Goal: Task Accomplishment & Management: Complete application form

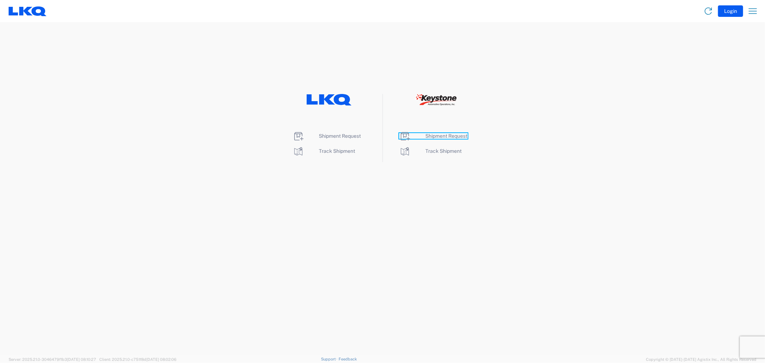
click at [436, 136] on span "Shipment Request" at bounding box center [447, 136] width 42 height 6
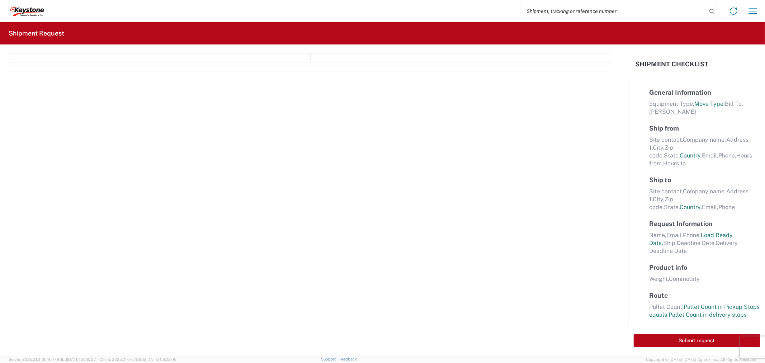
select select "FULL"
select select "LBS"
select select "IN"
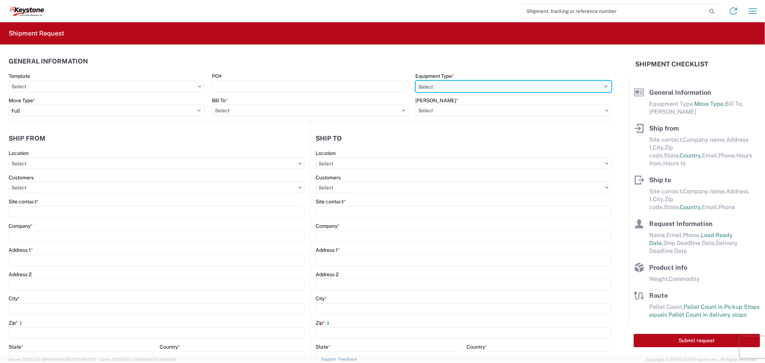
click at [439, 90] on select "Select 53’ Dry Van Flatbed Dropdeck (van) Lowboy (flatbed) Rail" at bounding box center [514, 86] width 196 height 11
select select "STDV"
click at [416, 81] on select "Select 53’ Dry Van Flatbed Dropdeck (van) Lowboy (flatbed) Rail" at bounding box center [514, 86] width 196 height 11
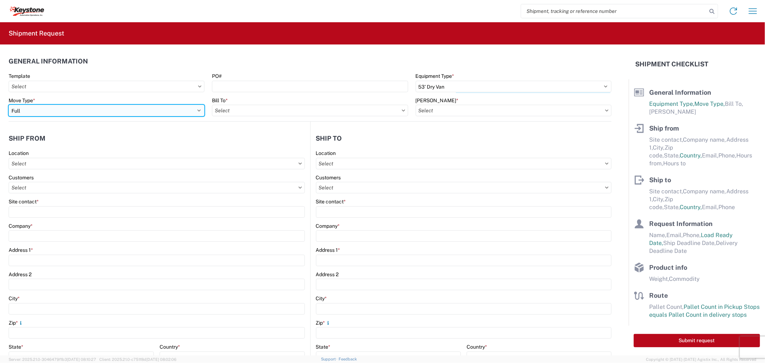
click at [113, 112] on select "Select Full Partial TL" at bounding box center [107, 110] width 196 height 11
click at [288, 110] on input "text" at bounding box center [310, 110] width 196 height 11
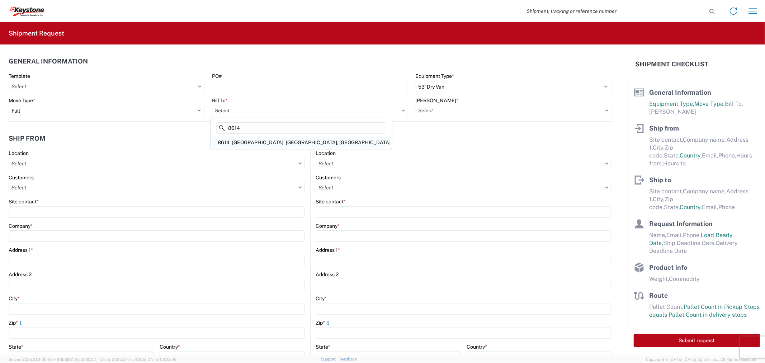
type input "8614"
click at [281, 144] on div "8614 - [GEOGRAPHIC_DATA] - [GEOGRAPHIC_DATA], [GEOGRAPHIC_DATA]" at bounding box center [301, 142] width 179 height 11
type input "8614 - [GEOGRAPHIC_DATA] - [GEOGRAPHIC_DATA], [GEOGRAPHIC_DATA]"
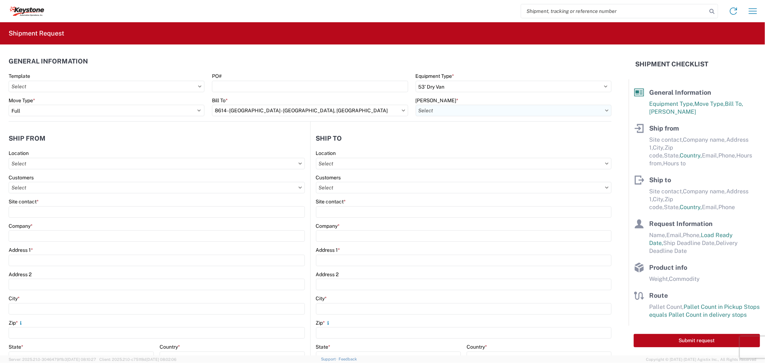
click at [442, 111] on input "text" at bounding box center [514, 110] width 196 height 11
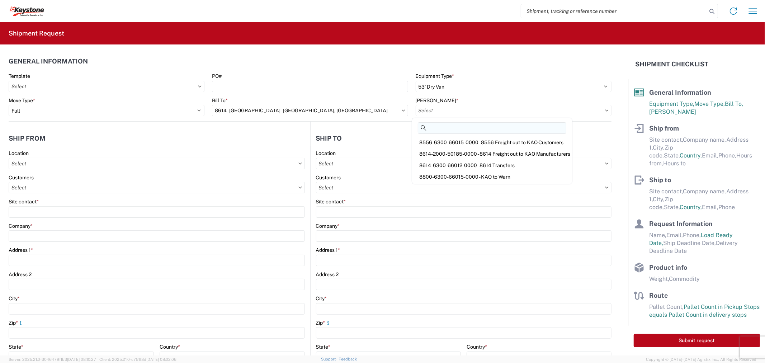
click at [470, 130] on input at bounding box center [492, 127] width 148 height 11
click at [480, 152] on div "8614-2000-50185-0000 - 8614 Freight out to KAO Manufacturers" at bounding box center [491, 153] width 157 height 11
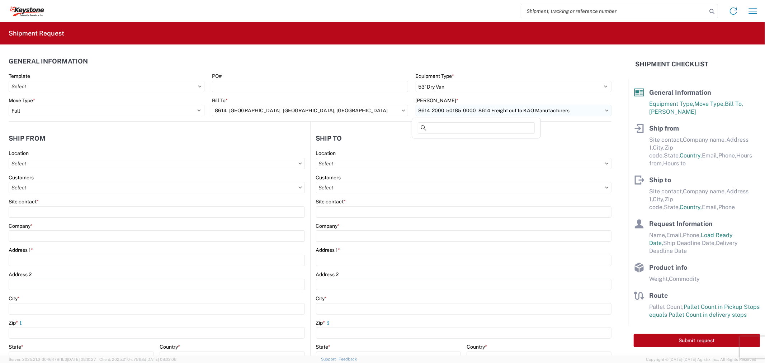
click at [481, 111] on input "8614-2000-50185-0000 - 8614 Freight out to KAO Manufacturers" at bounding box center [514, 110] width 196 height 11
click at [476, 129] on input at bounding box center [476, 127] width 117 height 11
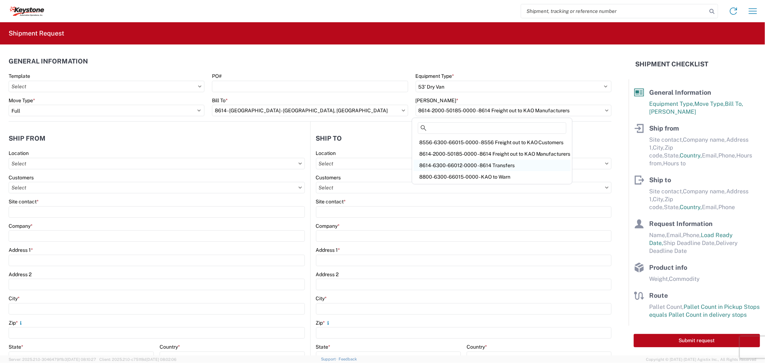
click at [480, 162] on div "8614-6300-66012-0000 - 8614 Transfers" at bounding box center [491, 165] width 157 height 11
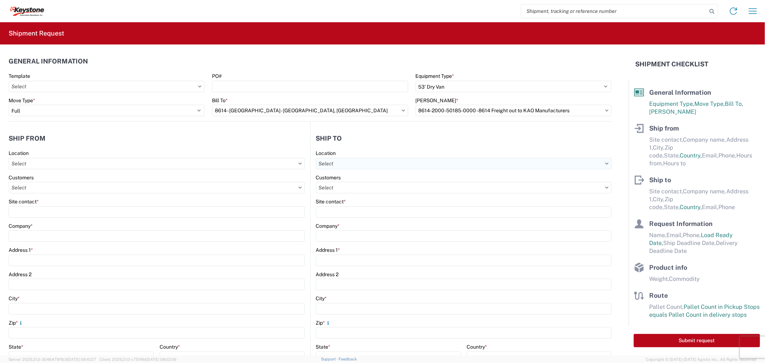
type input "8614-6300-66012-0000 - 8614 Transfers, 8614-6300-66012-0000 - 8614 Transfers"
click at [64, 163] on input "text" at bounding box center [157, 163] width 296 height 11
type input "8614"
click at [63, 199] on div "8614 - [GEOGRAPHIC_DATA] - [GEOGRAPHIC_DATA], [GEOGRAPHIC_DATA]" at bounding box center [99, 195] width 179 height 11
type input "8614 - [GEOGRAPHIC_DATA] - [GEOGRAPHIC_DATA], [GEOGRAPHIC_DATA]"
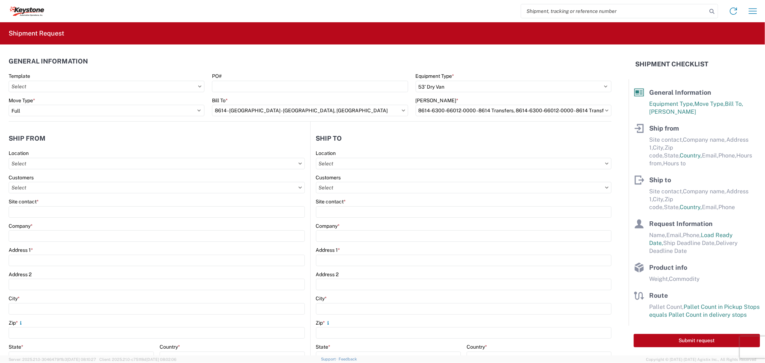
type input "KAO"
type input "[STREET_ADDRESS][PERSON_NAME]"
type input "Eastvale"
type input "91752"
select select "CA"
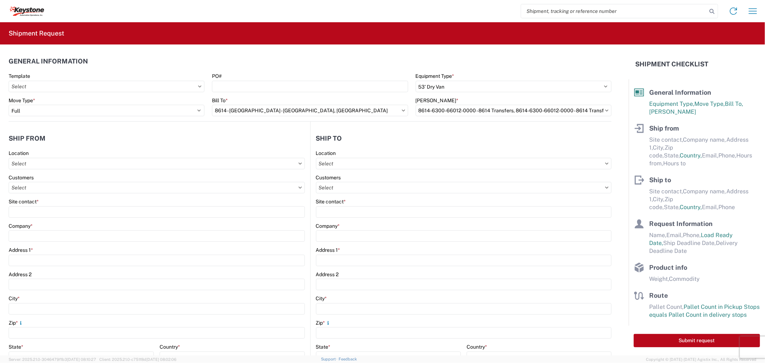
select select "US"
type input "07:00"
type input "17:00"
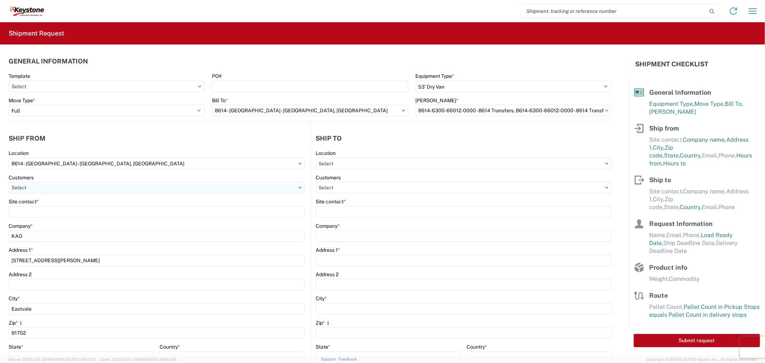
click at [46, 190] on input "text" at bounding box center [157, 187] width 296 height 11
click at [179, 201] on div "Site contact *" at bounding box center [157, 201] width 296 height 6
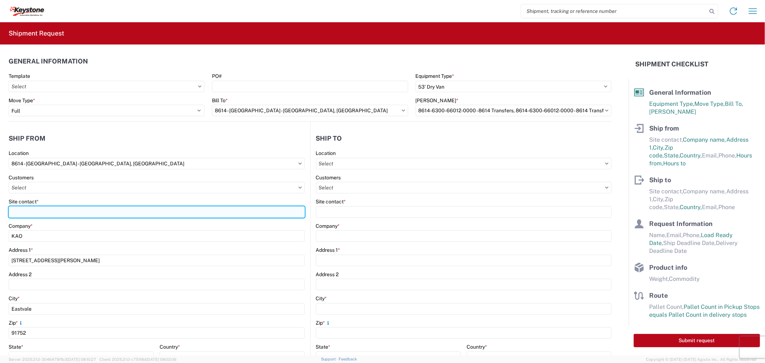
click at [41, 212] on input "Site contact *" at bounding box center [157, 211] width 296 height 11
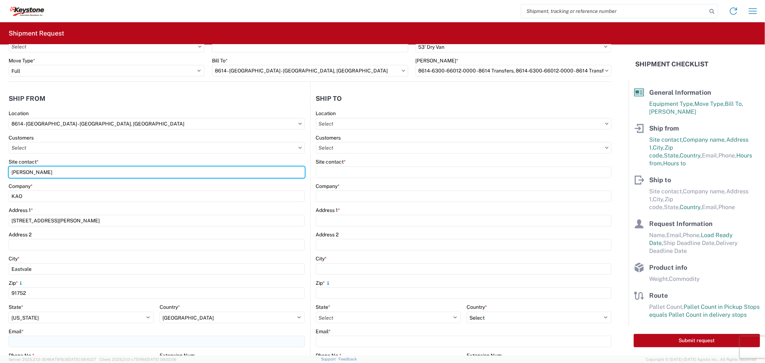
type input "[PERSON_NAME]"
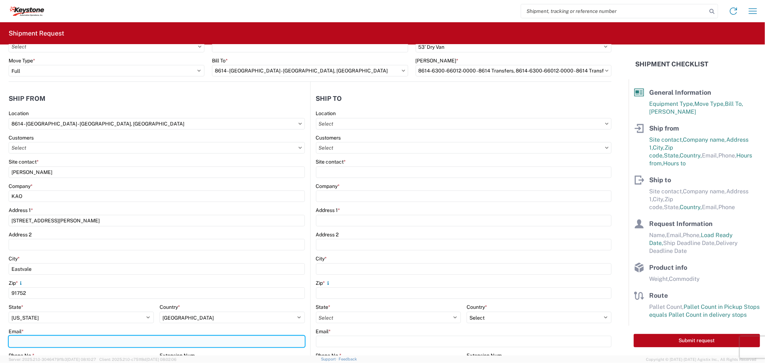
click at [37, 339] on input "Email *" at bounding box center [157, 341] width 296 height 11
type input "[EMAIL_ADDRESS][DOMAIN_NAME], [EMAIL_ADDRESS][DOMAIN_NAME], [EMAIL_ADDRESS][DOM…"
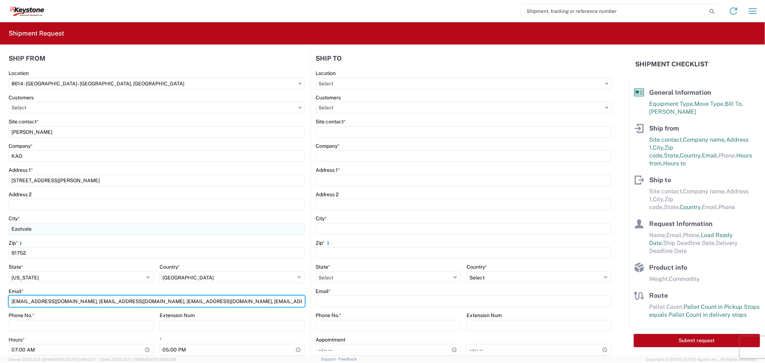
scroll to position [119, 0]
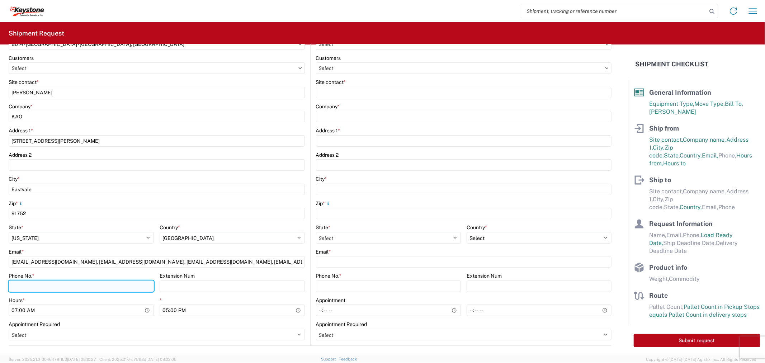
click at [38, 287] on input "Phone No. *" at bounding box center [81, 285] width 145 height 11
type input "9512775237"
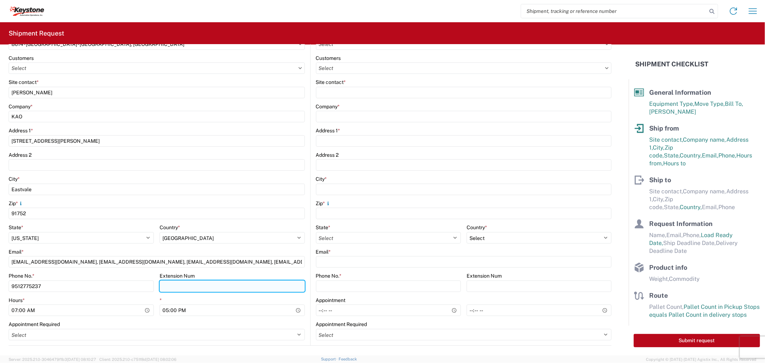
click at [180, 286] on input "Extension Num" at bounding box center [232, 285] width 145 height 11
type input "3998"
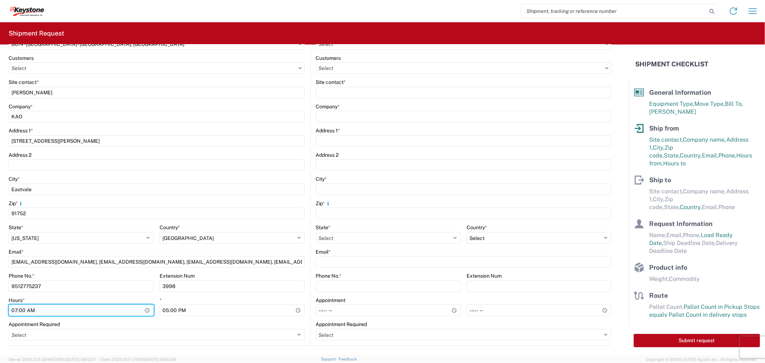
click at [15, 309] on input "07:00" at bounding box center [81, 309] width 145 height 11
type input "10:00"
click at [127, 322] on div "Appointment Required" at bounding box center [157, 324] width 296 height 6
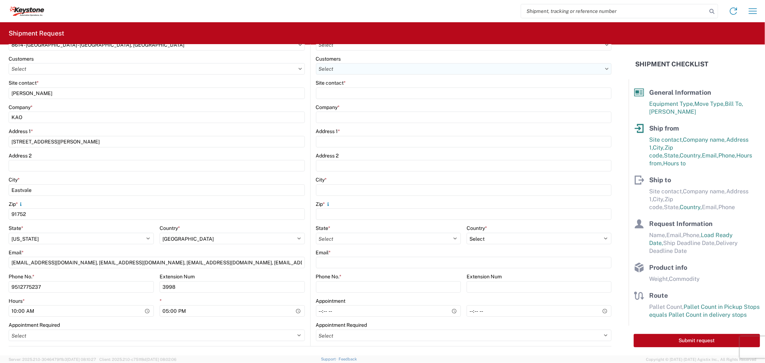
scroll to position [40, 0]
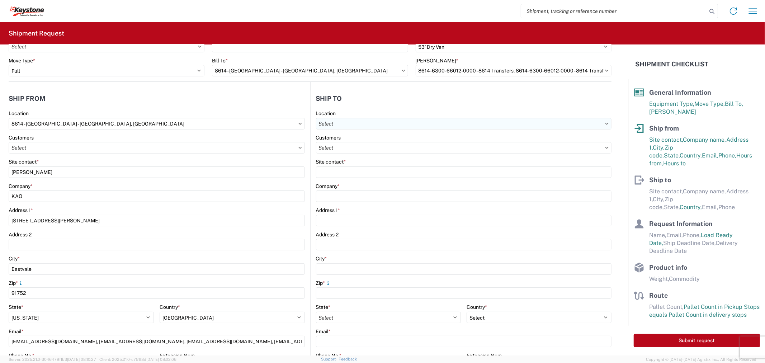
click at [348, 124] on input "text" at bounding box center [464, 123] width 296 height 11
type input "8401"
click at [349, 153] on div "8401 - [GEOGRAPHIC_DATA] - KAO Warehouse" at bounding box center [376, 155] width 125 height 11
type input "8401 - [GEOGRAPHIC_DATA] - KAO Warehouse"
type input "KAO"
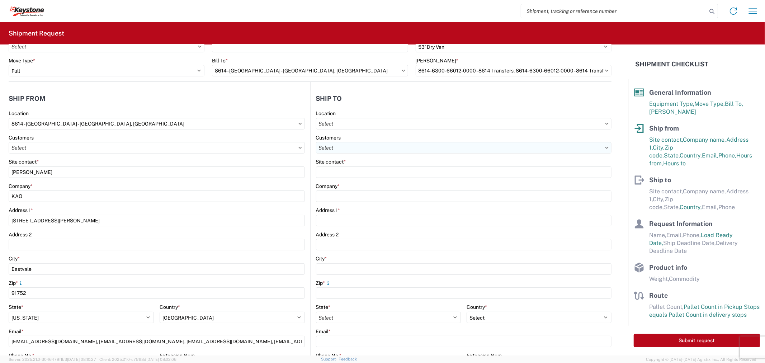
type input "[STREET_ADDRESS][PERSON_NAME]"
type input "[GEOGRAPHIC_DATA]"
type input "18643"
select select "US"
type input "07:00"
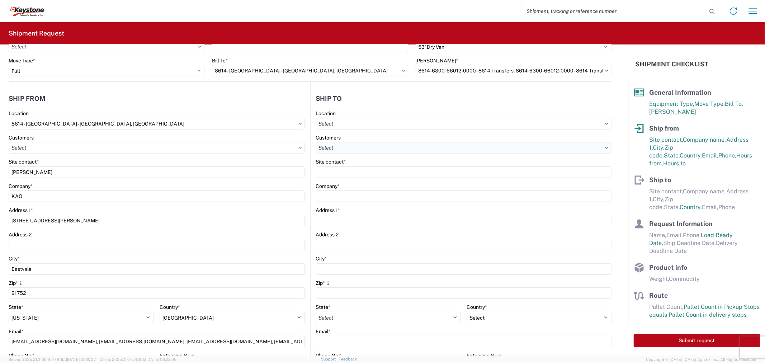
type input "17:00"
select select
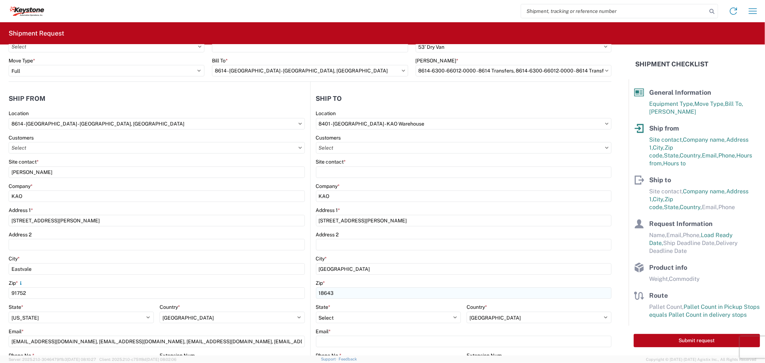
scroll to position [80, 0]
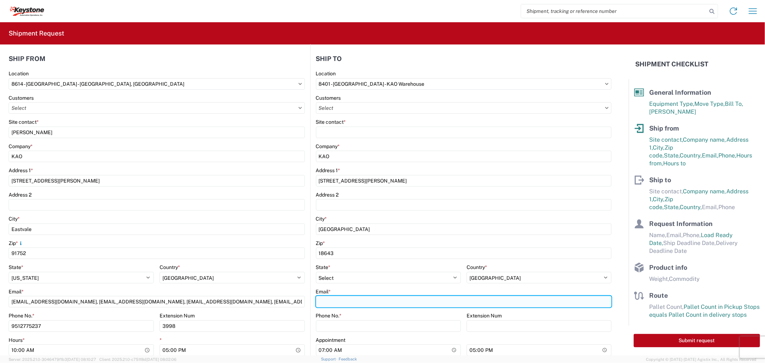
click at [339, 299] on input "Email *" at bounding box center [464, 301] width 296 height 11
paste input "[EMAIL_ADDRESS][DOMAIN_NAME]"
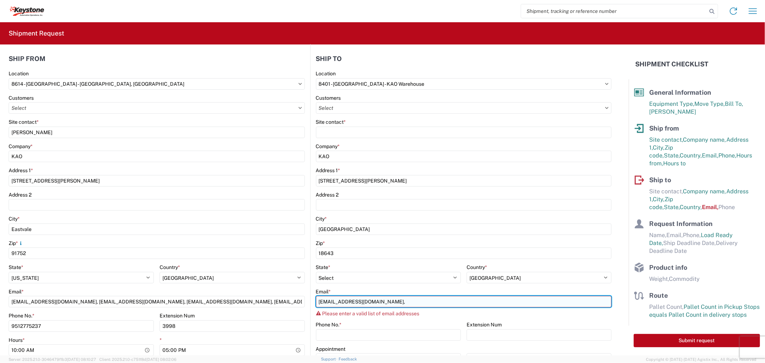
click at [400, 305] on input "[EMAIL_ADDRESS][DOMAIN_NAME]," at bounding box center [464, 301] width 296 height 11
paste input "[EMAIL_ADDRESS][DOMAIN_NAME]"
click at [467, 302] on input "[EMAIL_ADDRESS][DOMAIN_NAME], [EMAIL_ADDRESS][DOMAIN_NAME]" at bounding box center [464, 301] width 296 height 11
paste input "[EMAIL_ADDRESS][DOMAIN_NAME]"
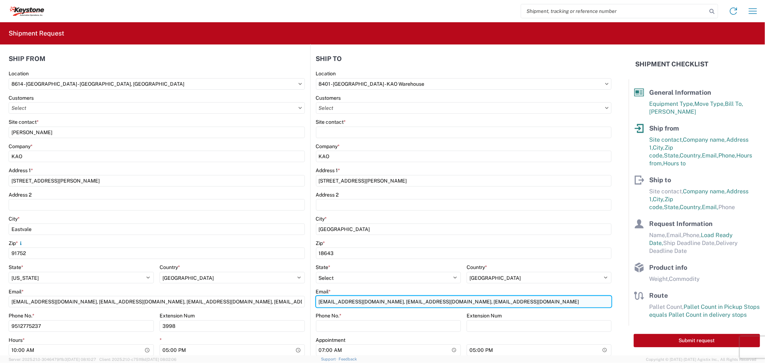
click at [529, 299] on input "[EMAIL_ADDRESS][DOMAIN_NAME], [EMAIL_ADDRESS][DOMAIN_NAME], [EMAIL_ADDRESS][DOM…" at bounding box center [464, 301] width 296 height 11
paste input "[EMAIL_ADDRESS][DOMAIN_NAME]"
click at [583, 300] on input "[EMAIL_ADDRESS][DOMAIN_NAME], [EMAIL_ADDRESS][DOMAIN_NAME], [EMAIL_ADDRESS][DOM…" at bounding box center [464, 301] width 296 height 11
paste input "[EMAIL_ADDRESS][DOMAIN_NAME]"
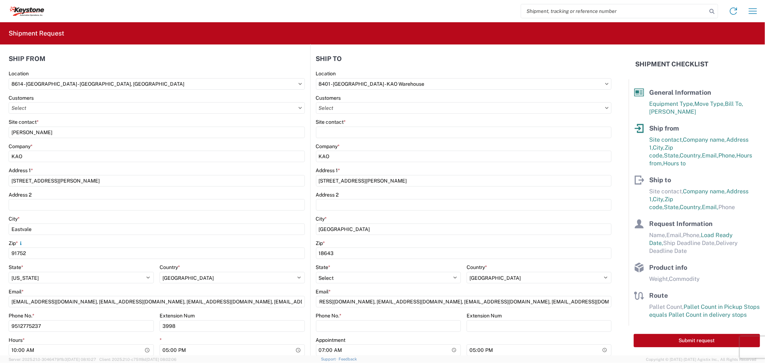
scroll to position [0, 0]
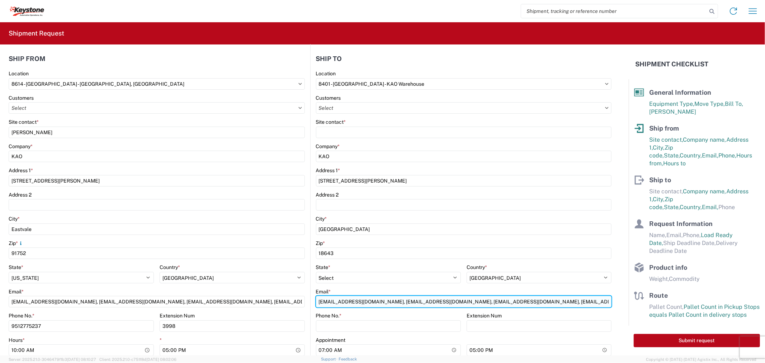
click at [596, 302] on input "[EMAIL_ADDRESS][DOMAIN_NAME], [EMAIL_ADDRESS][DOMAIN_NAME], [EMAIL_ADDRESS][DOM…" at bounding box center [464, 301] width 296 height 11
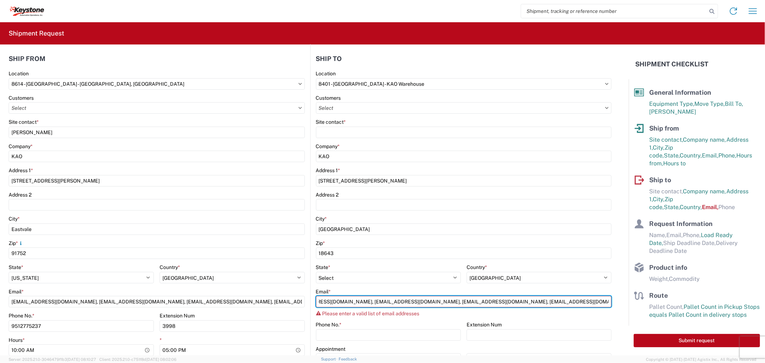
paste input "[EMAIL_ADDRESS][DOMAIN_NAME]"
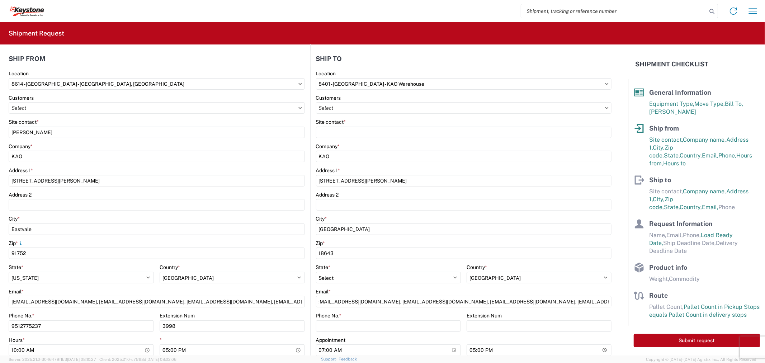
scroll to position [0, 0]
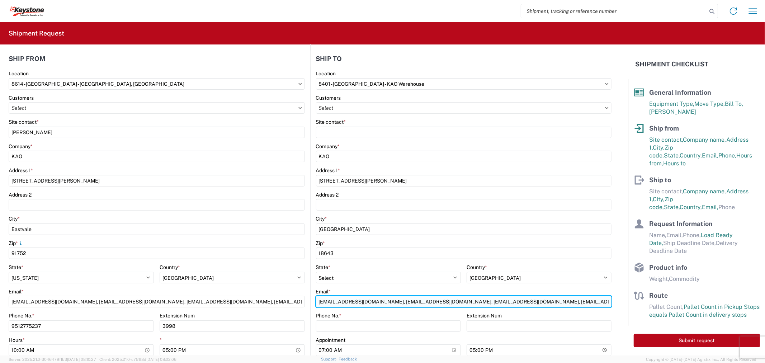
drag, startPoint x: 567, startPoint y: 300, endPoint x: 574, endPoint y: 300, distance: 7.5
click at [567, 300] on input "[EMAIL_ADDRESS][DOMAIN_NAME], [EMAIL_ADDRESS][DOMAIN_NAME], [EMAIL_ADDRESS][DOM…" at bounding box center [464, 301] width 296 height 11
paste input "[EMAIL_ADDRESS][DOMAIN_NAME]"
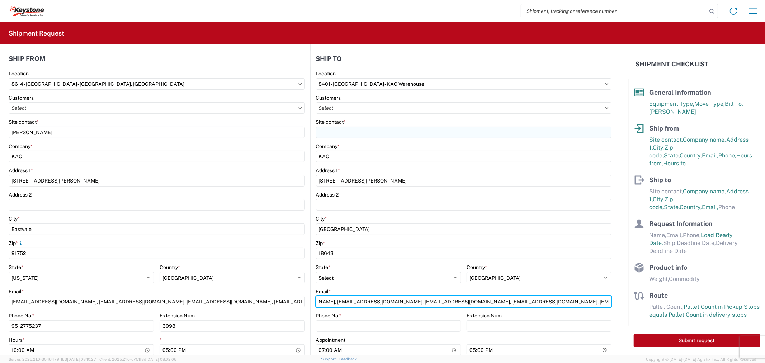
type input "[EMAIL_ADDRESS][DOMAIN_NAME], [EMAIL_ADDRESS][DOMAIN_NAME], [EMAIL_ADDRESS][DOM…"
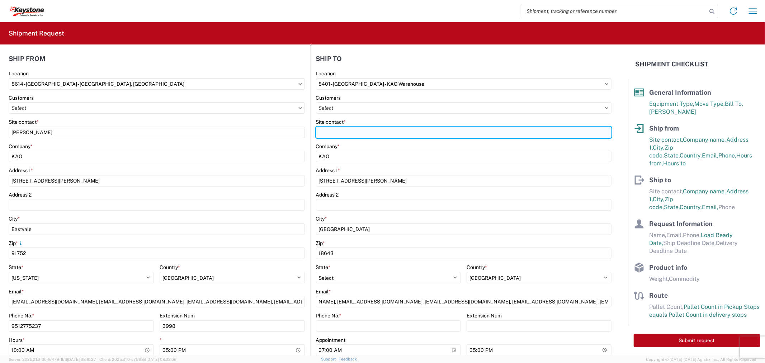
scroll to position [0, 0]
click at [338, 132] on input "Site contact *" at bounding box center [464, 132] width 296 height 11
type input "[PERSON_NAME]"
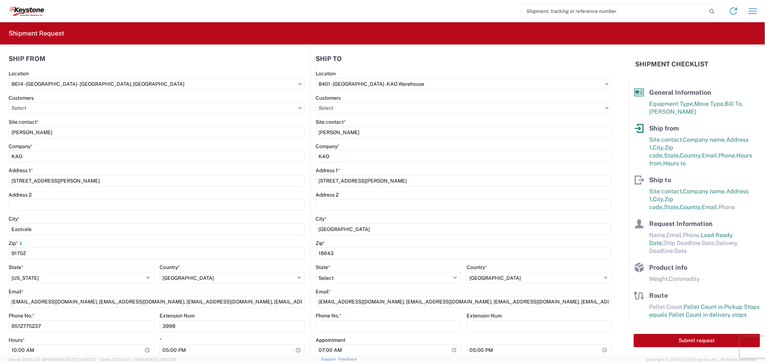
click at [348, 267] on div "State *" at bounding box center [388, 267] width 145 height 6
click at [491, 327] on input "Extension Num" at bounding box center [538, 325] width 145 height 11
type input "3306"
click at [384, 328] on input "Phone No. *" at bounding box center [388, 325] width 145 height 11
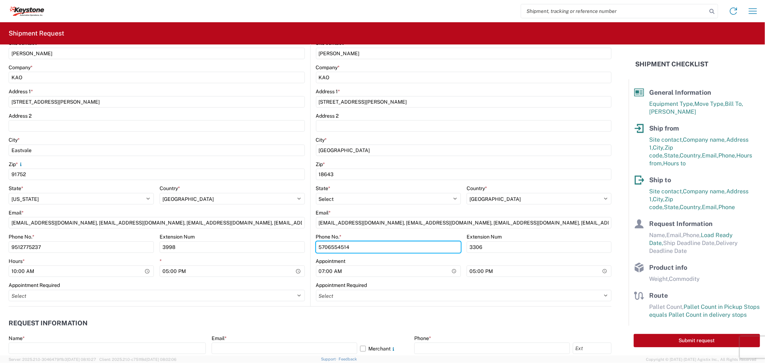
scroll to position [159, 0]
type input "5706554514"
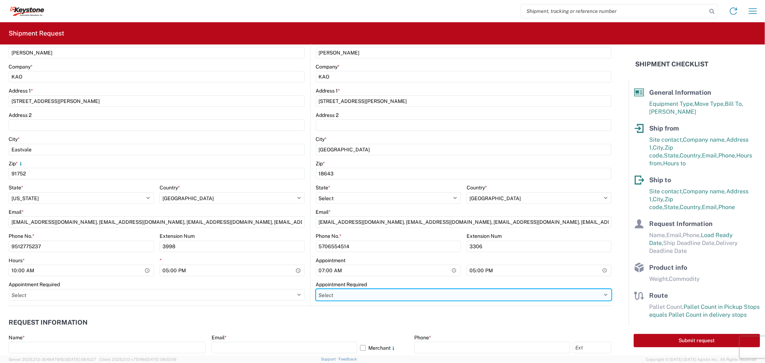
click at [346, 297] on select "Select Appt Required Appt Not Required Appt - First available" at bounding box center [464, 294] width 296 height 11
select select "apptRequired"
click at [316, 289] on select "Select Appt Required Appt Not Required Appt - First available" at bounding box center [464, 294] width 296 height 11
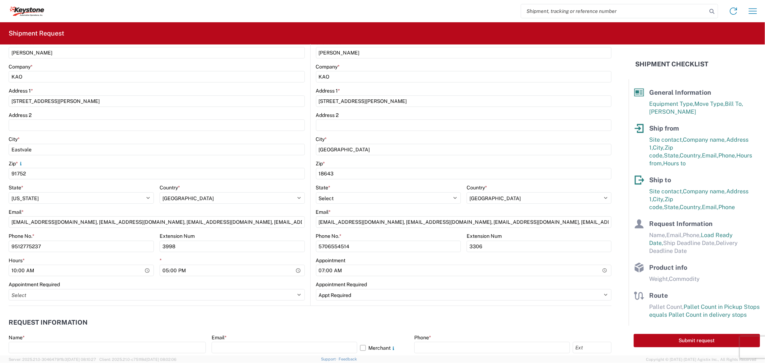
click at [337, 323] on header "Request Information" at bounding box center [310, 322] width 603 height 16
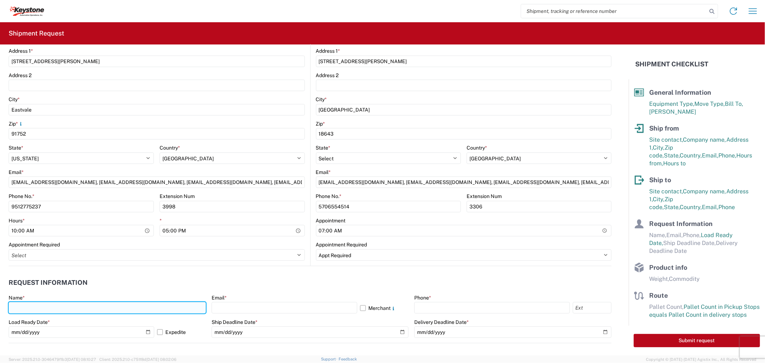
click at [49, 306] on input "text" at bounding box center [107, 307] width 197 height 11
type input "[PERSON_NAME]"
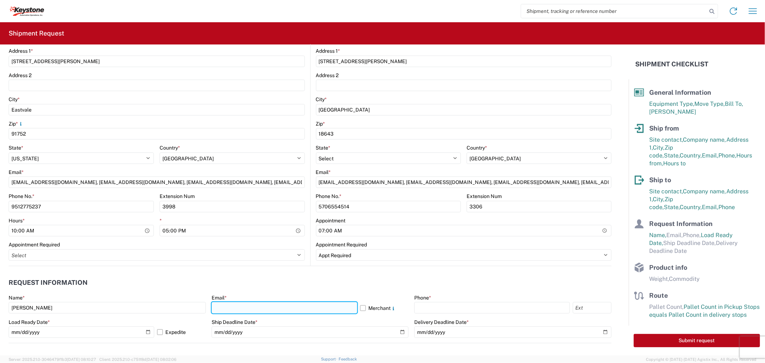
click at [243, 310] on input "text" at bounding box center [285, 307] width 146 height 11
type input "[EMAIL_ADDRESS][DOMAIN_NAME], [EMAIL_ADDRESS][DOMAIN_NAME], [EMAIL_ADDRESS][DOM…"
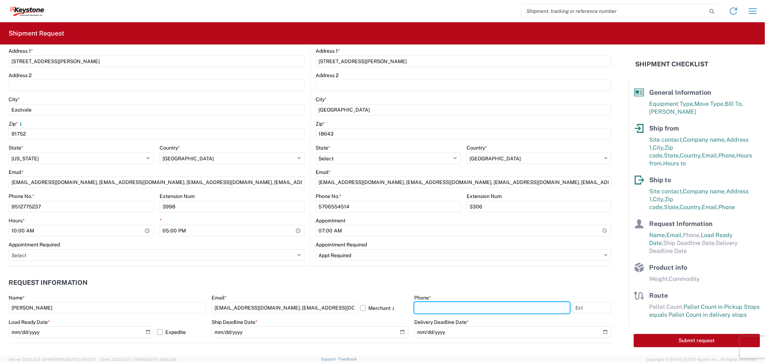
drag, startPoint x: 449, startPoint y: 307, endPoint x: 450, endPoint y: 303, distance: 3.7
click at [449, 307] on input "text" at bounding box center [491, 307] width 155 height 11
type input "9512775237"
click at [579, 306] on input "text" at bounding box center [592, 307] width 39 height 11
type input "3998"
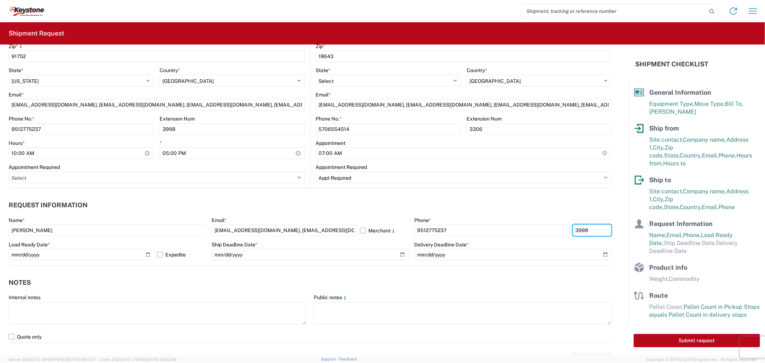
scroll to position [279, 0]
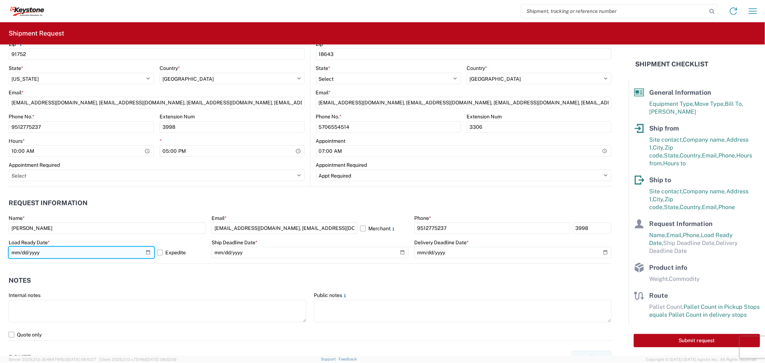
click at [148, 250] on input "[DATE]" at bounding box center [82, 252] width 146 height 11
click at [171, 251] on label "Expedite" at bounding box center [181, 252] width 48 height 11
click at [0, 0] on input "Expedite" at bounding box center [0, 0] width 0 height 0
click at [146, 251] on input "[DATE]" at bounding box center [82, 252] width 146 height 11
type input "[DATE]"
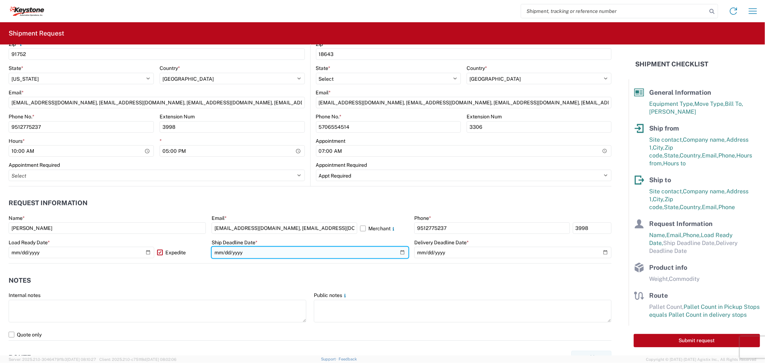
click at [396, 253] on input "date" at bounding box center [310, 252] width 197 height 11
type input "[DATE]"
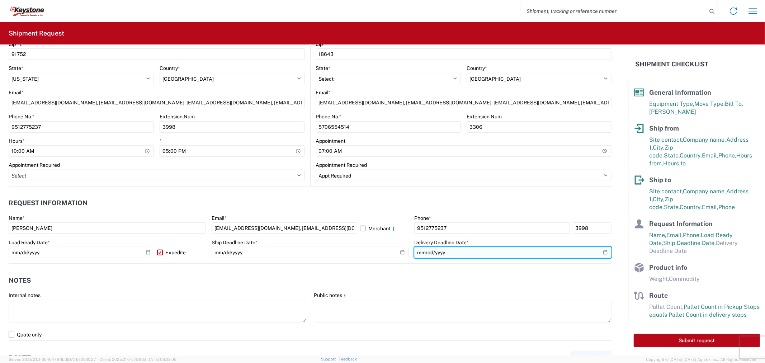
click at [601, 251] on input "date" at bounding box center [512, 252] width 197 height 11
type input "[DATE]"
click at [270, 278] on header "Notes" at bounding box center [310, 280] width 603 height 16
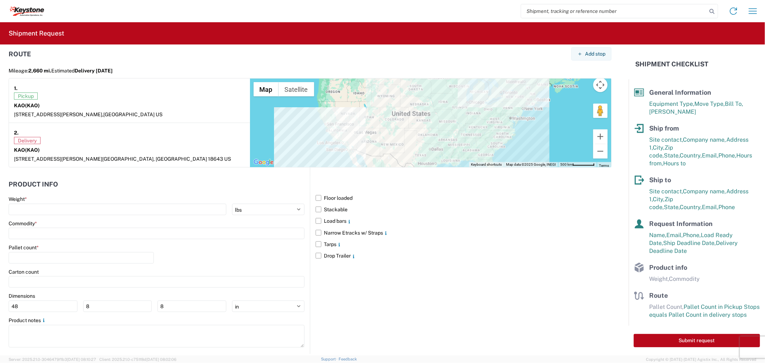
scroll to position [592, 0]
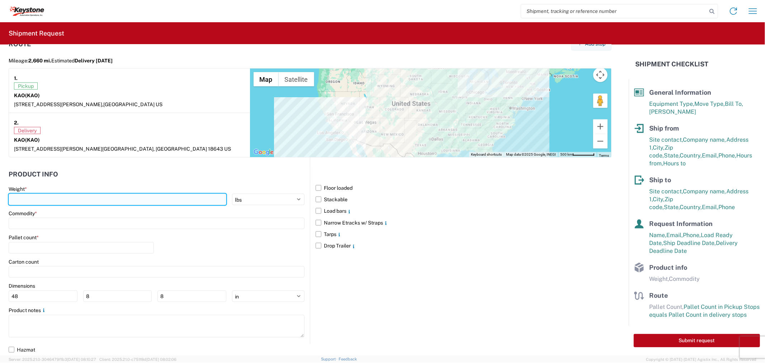
click at [75, 200] on input "number" at bounding box center [118, 199] width 218 height 11
type input "25000"
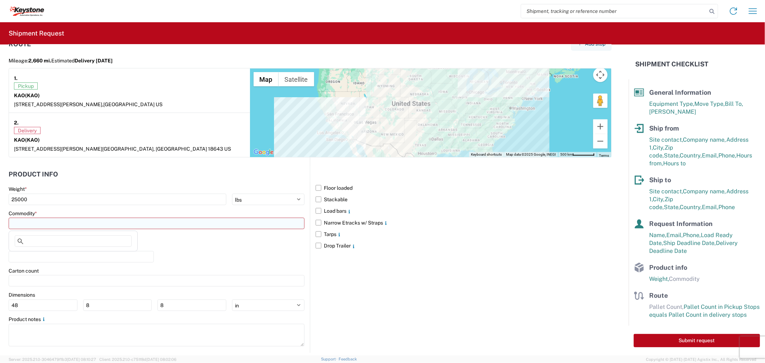
click at [52, 225] on input at bounding box center [157, 223] width 296 height 11
click at [35, 241] on input at bounding box center [73, 240] width 117 height 11
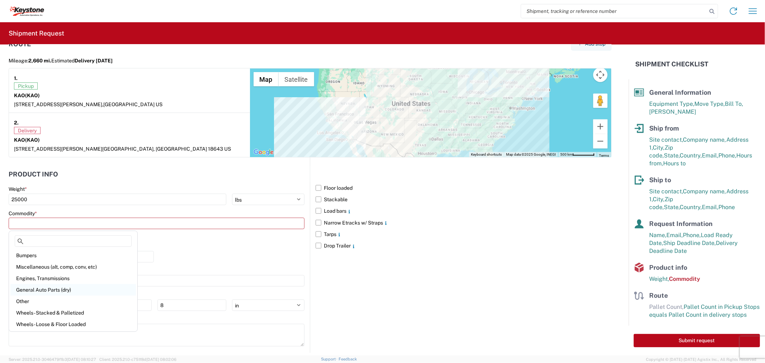
click at [35, 289] on div "General Auto Parts (dry)" at bounding box center [72, 289] width 125 height 11
type input "General Auto Parts (dry)"
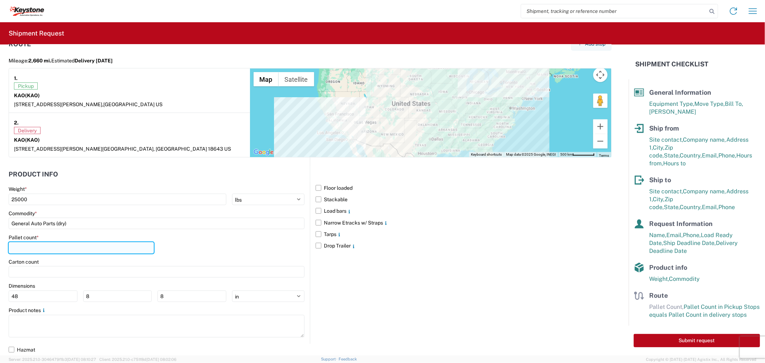
click at [38, 250] on input "number" at bounding box center [81, 247] width 145 height 11
type input "24"
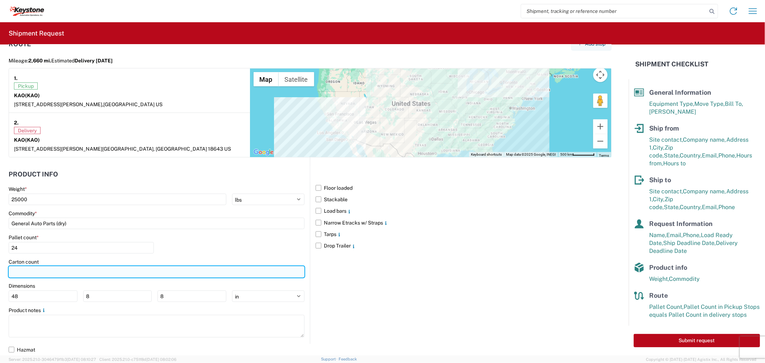
click at [52, 275] on input "number" at bounding box center [157, 271] width 296 height 11
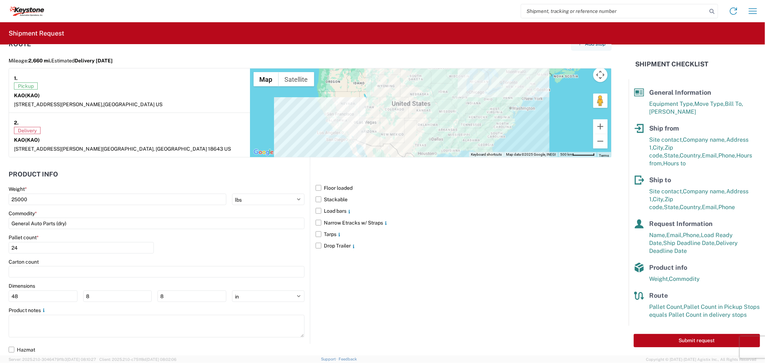
click at [221, 250] on div "Pallet count * 24" at bounding box center [157, 246] width 296 height 24
click at [696, 334] on button "Submit request" at bounding box center [697, 340] width 126 height 13
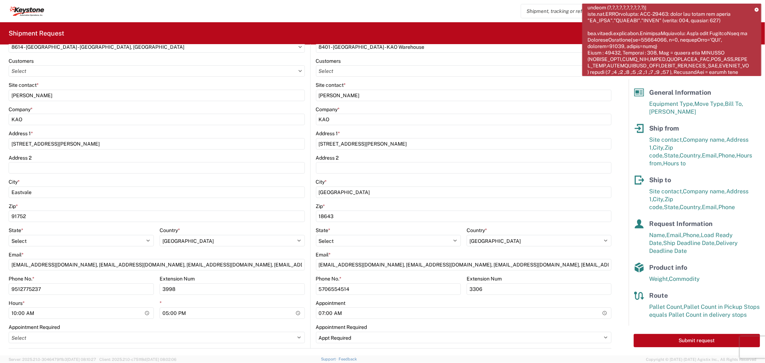
scroll to position [114, 0]
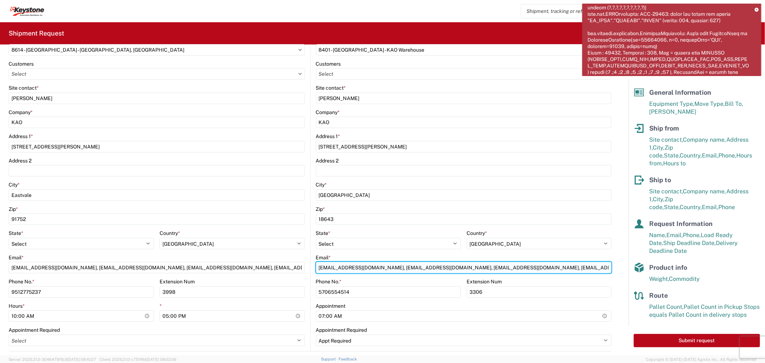
click at [378, 268] on input "[EMAIL_ADDRESS][DOMAIN_NAME], [EMAIL_ADDRESS][DOMAIN_NAME], [EMAIL_ADDRESS][DOM…" at bounding box center [464, 267] width 296 height 11
type input "[EMAIL_ADDRESS][DOMAIN_NAME], [EMAIL_ADDRESS][DOMAIN_NAME], [EMAIL_ADDRESS][DOM…"
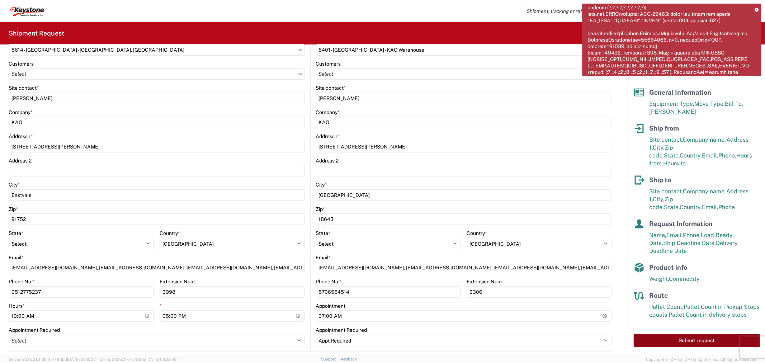
click at [708, 334] on button "Submit request" at bounding box center [697, 340] width 126 height 13
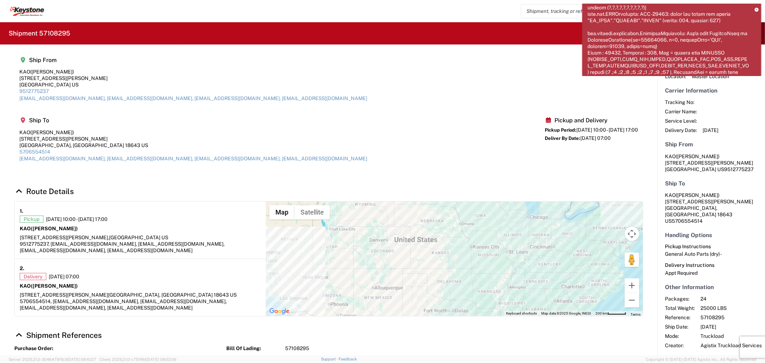
click at [754, 8] on icon at bounding box center [756, 10] width 4 height 4
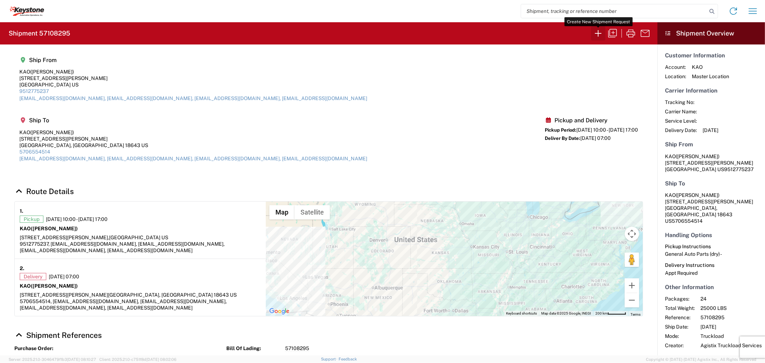
click at [599, 33] on icon "button" at bounding box center [597, 33] width 11 height 11
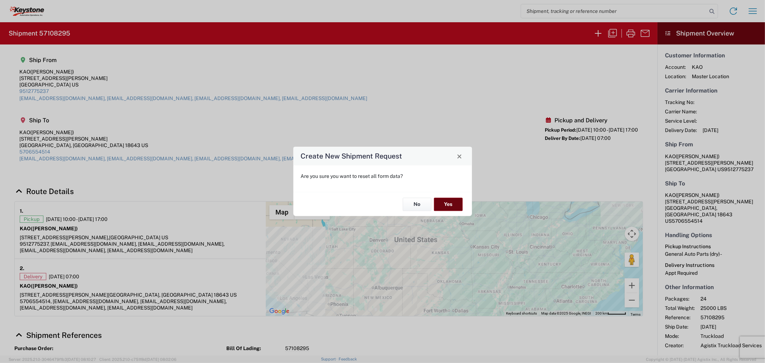
click at [441, 206] on button "Yes" at bounding box center [448, 204] width 29 height 13
select select "FULL"
select select "US"
select select "LBS"
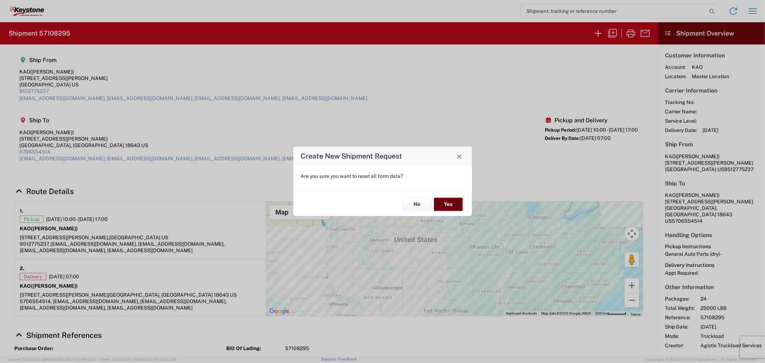
select select "IN"
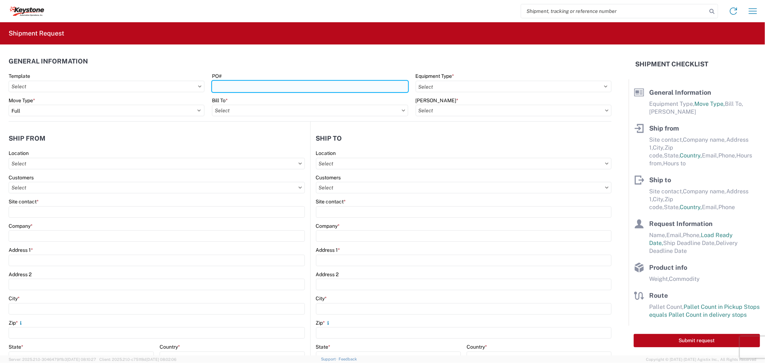
click at [251, 90] on input "PO#" at bounding box center [310, 86] width 196 height 11
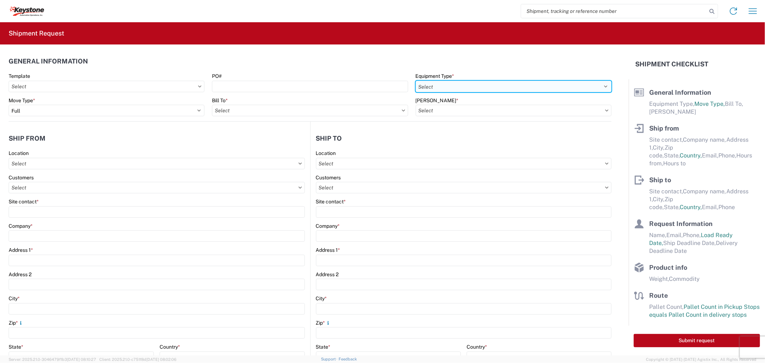
click at [432, 91] on select "Select 53’ Dry Van Flatbed Dropdeck (van) Lowboy (flatbed) Rail" at bounding box center [514, 86] width 196 height 11
click at [416, 81] on select "Select 53’ Dry Van Flatbed Dropdeck (van) Lowboy (flatbed) Rail" at bounding box center [514, 86] width 196 height 11
click at [435, 88] on select "Select 53’ Dry Van Flatbed Dropdeck (van) Lowboy (flatbed) Rail" at bounding box center [514, 86] width 196 height 11
select select "STDV"
click at [416, 81] on select "Select 53’ Dry Van Flatbed Dropdeck (van) Lowboy (flatbed) Rail" at bounding box center [514, 86] width 196 height 11
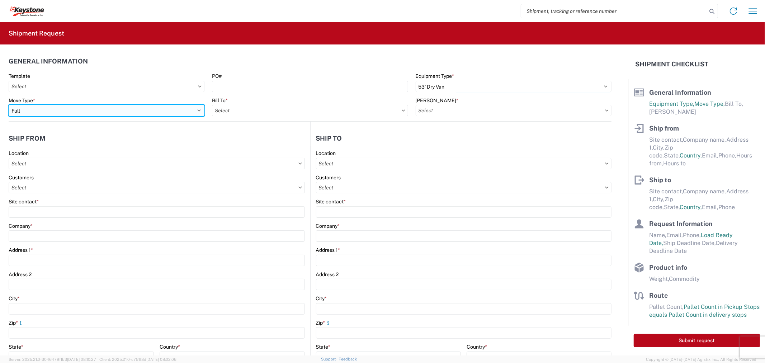
click at [61, 113] on select "Select Full Partial TL" at bounding box center [107, 110] width 196 height 11
click at [251, 113] on input "text" at bounding box center [310, 110] width 196 height 11
click at [247, 129] on input at bounding box center [274, 127] width 117 height 11
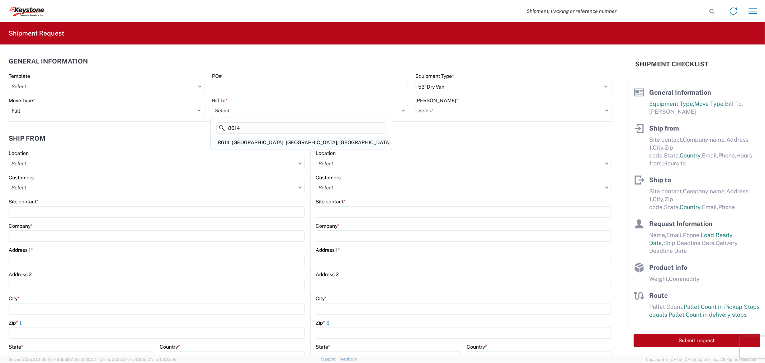
type input "8614"
click at [256, 143] on div "8614 - [GEOGRAPHIC_DATA] - [GEOGRAPHIC_DATA], [GEOGRAPHIC_DATA]" at bounding box center [301, 142] width 179 height 11
type input "8614 - [GEOGRAPHIC_DATA] - [GEOGRAPHIC_DATA], [GEOGRAPHIC_DATA]"
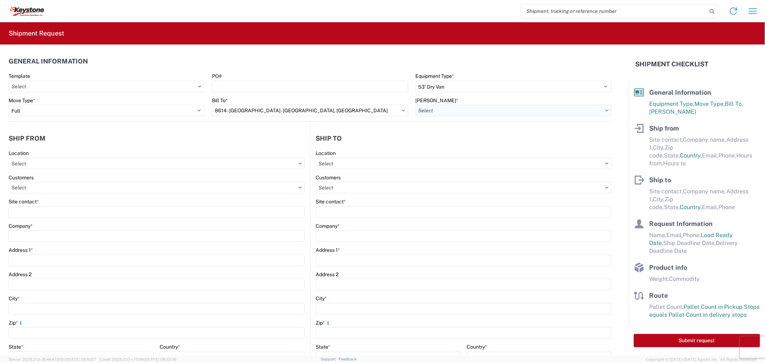
click at [442, 109] on input "text" at bounding box center [514, 110] width 196 height 11
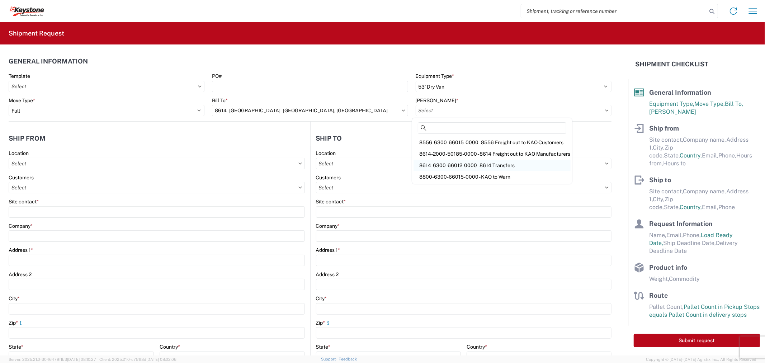
click at [439, 165] on div "8614-6300-66012-0000 - 8614 Transfers" at bounding box center [491, 165] width 157 height 11
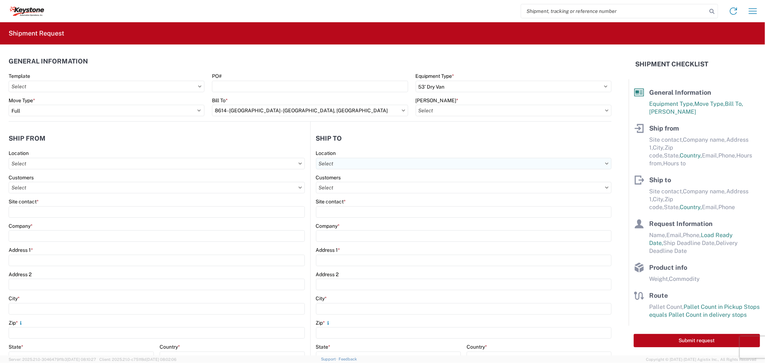
type input "8614-6300-66012-0000 - 8614 Transfers, 8614-6300-66012-0000 - 8614 Transfers"
click at [54, 167] on input "text" at bounding box center [157, 163] width 296 height 11
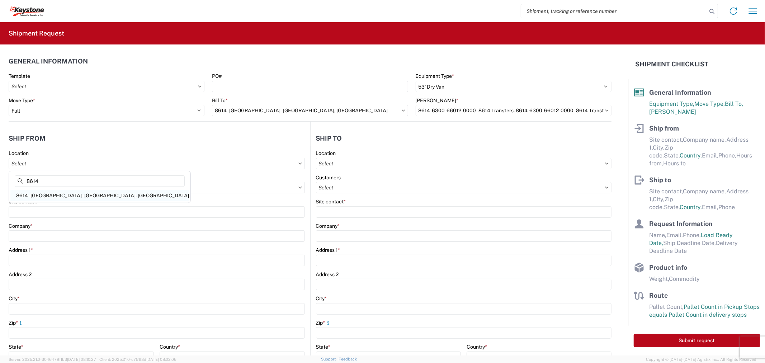
type input "8614"
click at [54, 194] on div "8614 - [GEOGRAPHIC_DATA] - [GEOGRAPHIC_DATA], [GEOGRAPHIC_DATA]" at bounding box center [99, 195] width 179 height 11
type input "8614 - [GEOGRAPHIC_DATA] - [GEOGRAPHIC_DATA], [GEOGRAPHIC_DATA]"
type input "KAO"
type input "[STREET_ADDRESS][PERSON_NAME]"
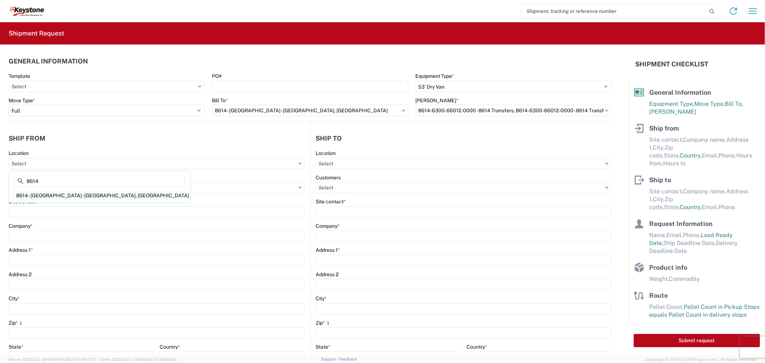
type input "Eastvale"
type input "91752"
select select "CA"
type input "07:00"
type input "17:00"
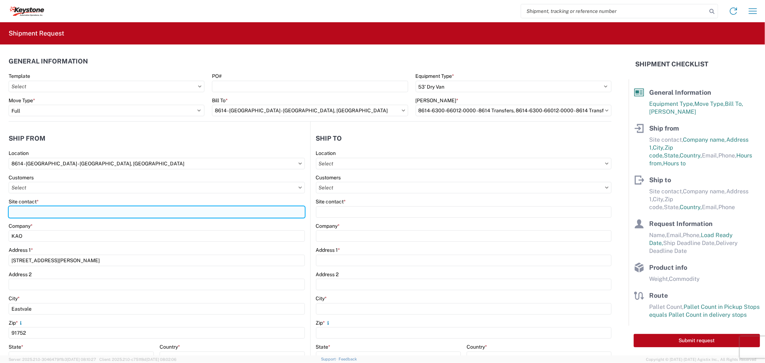
click at [34, 208] on input "Site contact *" at bounding box center [157, 211] width 296 height 11
type input "D"
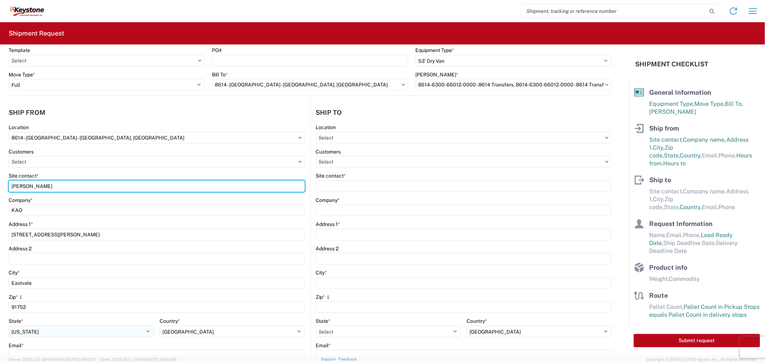
scroll to position [40, 0]
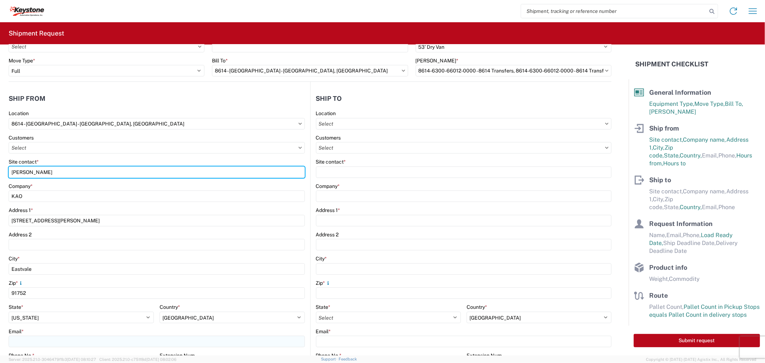
type input "[PERSON_NAME]"
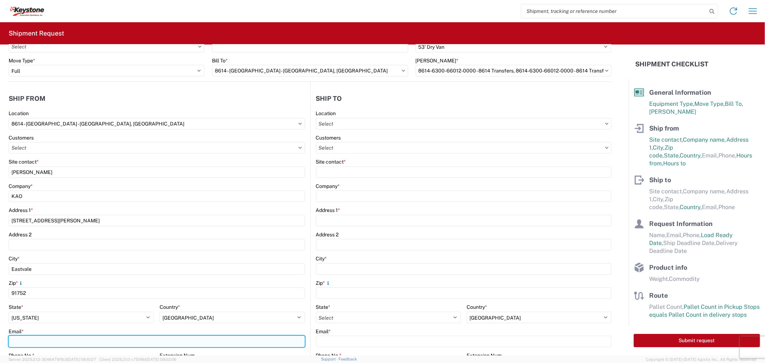
click at [55, 336] on input "Email *" at bounding box center [157, 341] width 296 height 11
type input "[EMAIL_ADDRESS][DOMAIN_NAME], [EMAIL_ADDRESS][DOMAIN_NAME], [EMAIL_ADDRESS][DOM…"
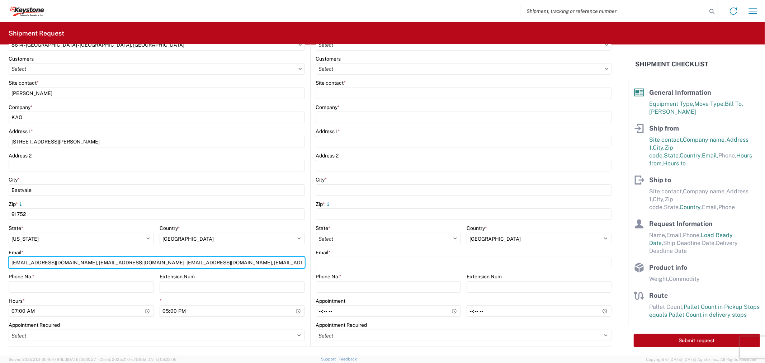
scroll to position [119, 0]
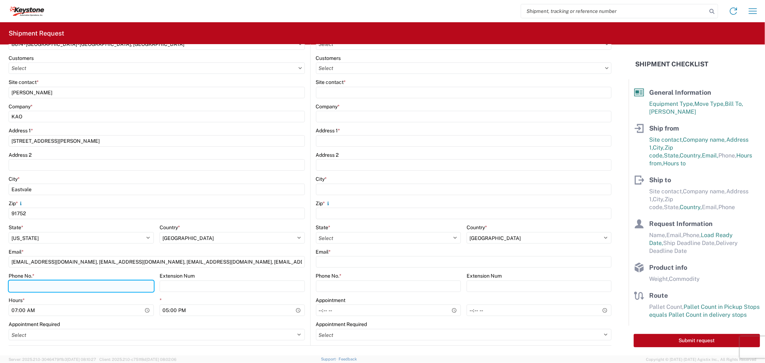
click at [51, 287] on input "Phone No. *" at bounding box center [81, 285] width 145 height 11
type input "9512775237"
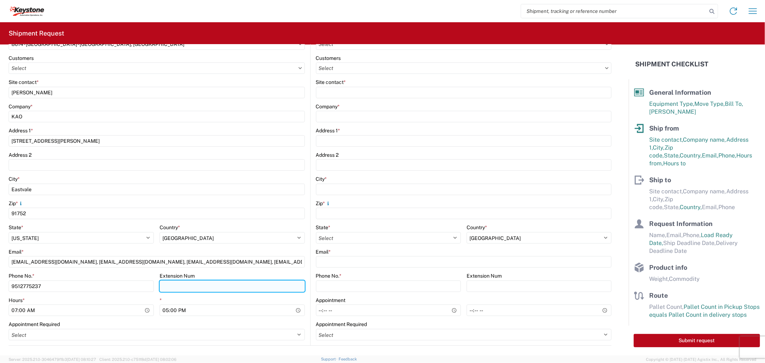
click at [194, 289] on input "Extension Num" at bounding box center [232, 285] width 145 height 11
type input "3998"
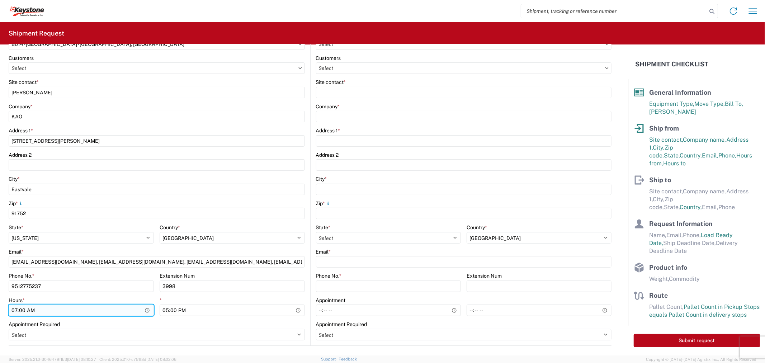
click at [74, 312] on input "07:00" at bounding box center [81, 309] width 145 height 11
type input "10:00"
click at [159, 327] on div "Appointment Required" at bounding box center [157, 324] width 296 height 6
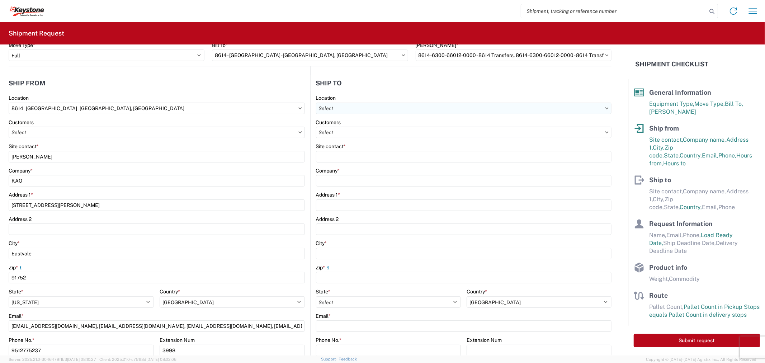
scroll to position [0, 0]
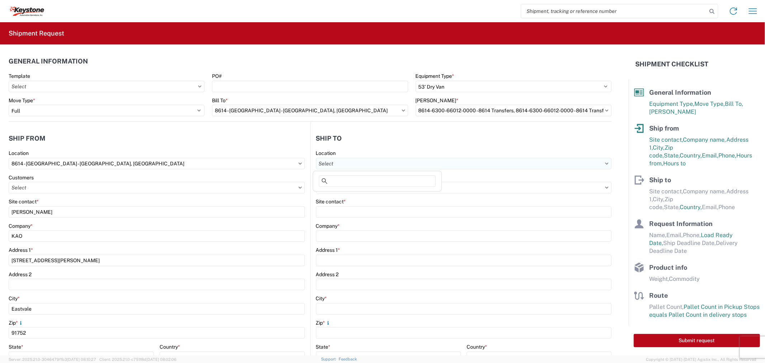
click at [342, 163] on input "text" at bounding box center [464, 163] width 296 height 11
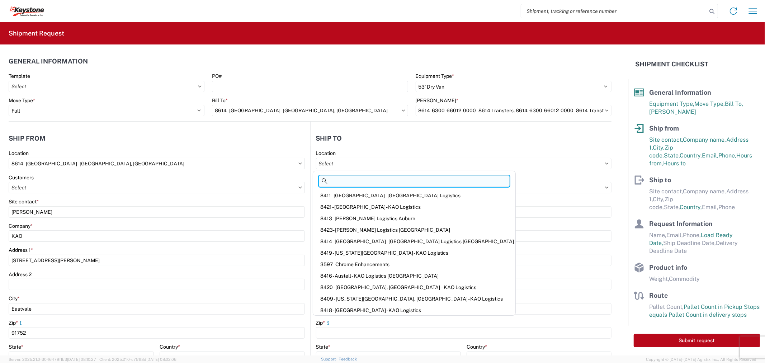
click at [348, 184] on input at bounding box center [414, 180] width 191 height 11
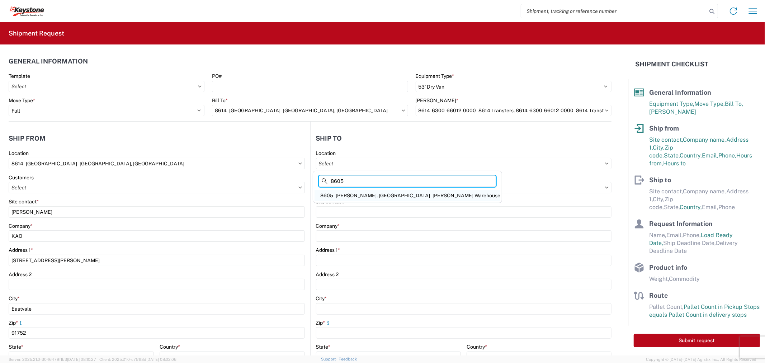
type input "8605"
click at [373, 191] on div "8605 - [PERSON_NAME], [GEOGRAPHIC_DATA] - [PERSON_NAME] Warehouse" at bounding box center [407, 195] width 186 height 11
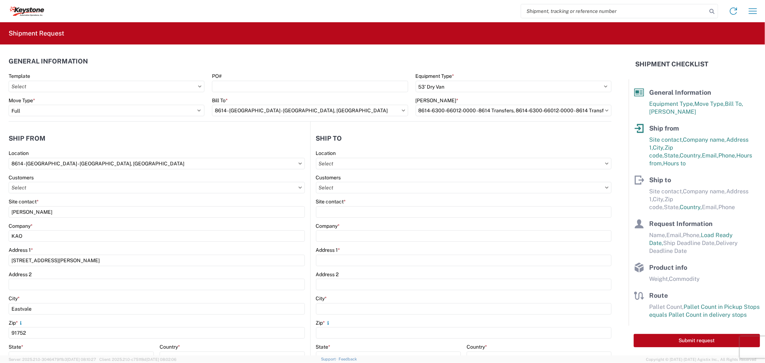
type input "8605 - [PERSON_NAME], [GEOGRAPHIC_DATA] - [PERSON_NAME] Warehouse"
type input "KAO"
type input "[STREET_ADDRESS][PERSON_NAME]"
type input "[GEOGRAPHIC_DATA]"
type input "99224"
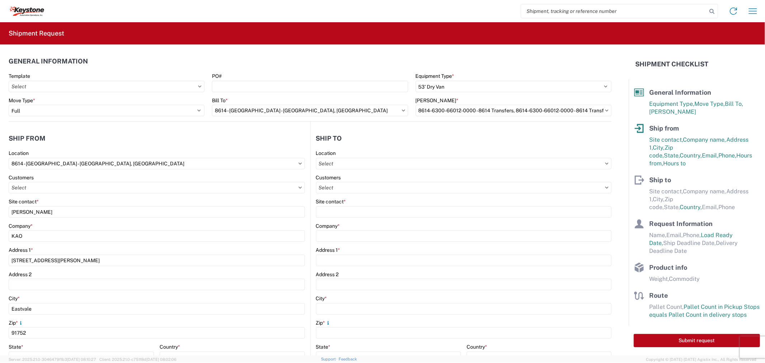
type input "07:00"
type input "17:00"
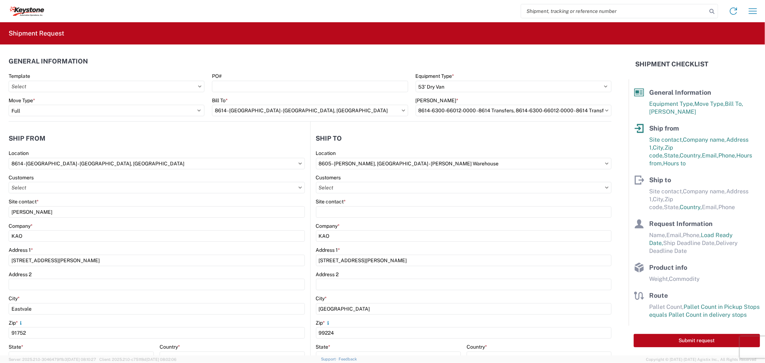
select select
click at [360, 191] on input "text" at bounding box center [464, 187] width 296 height 11
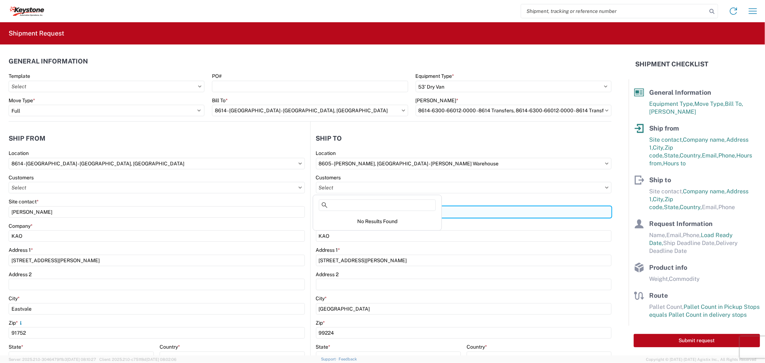
click at [471, 209] on input "Site contact *" at bounding box center [464, 211] width 296 height 11
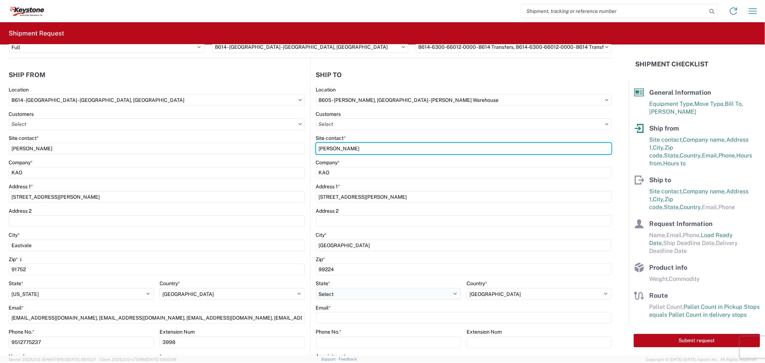
scroll to position [80, 0]
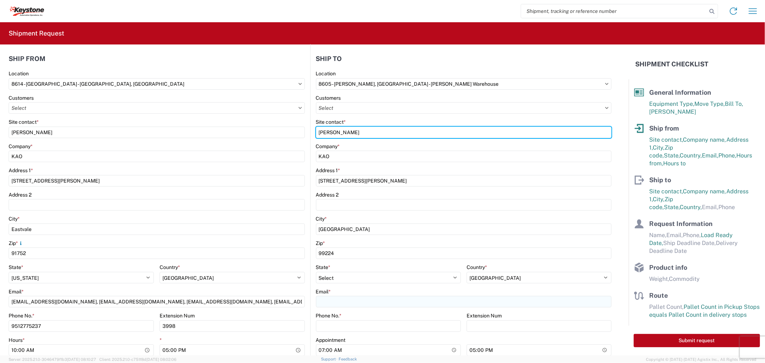
type input "[PERSON_NAME]"
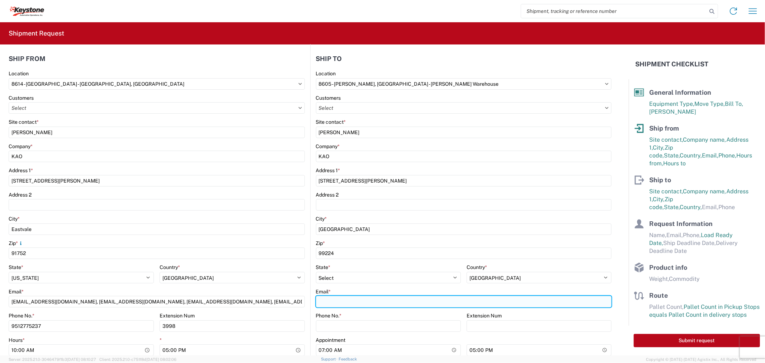
click at [336, 299] on input "Email *" at bounding box center [464, 301] width 296 height 11
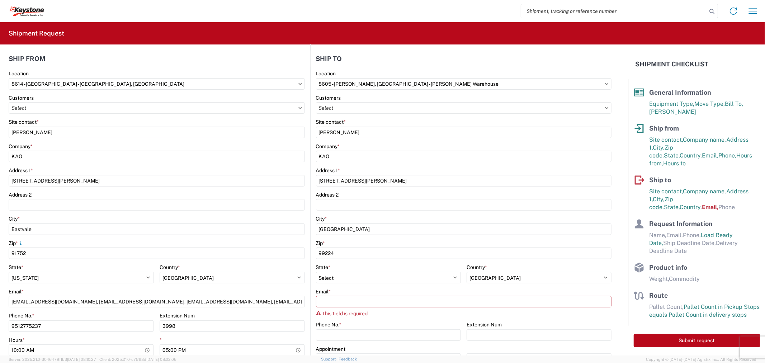
click at [371, 316] on div "8605 Location 8605 - [GEOGRAPHIC_DATA], [GEOGRAPHIC_DATA] - [GEOGRAPHIC_DATA] W…" at bounding box center [464, 232] width 296 height 324
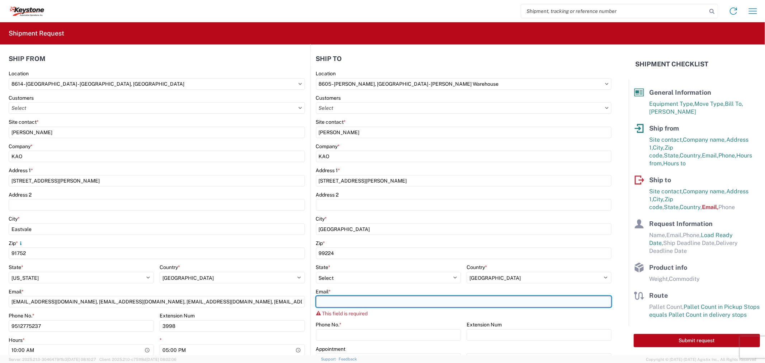
click at [365, 299] on input "Email *" at bounding box center [464, 301] width 296 height 11
click at [357, 299] on input "Email *" at bounding box center [464, 301] width 296 height 11
paste input "[EMAIL_ADDRESS][DOMAIN_NAME], [EMAIL_ADDRESS][DOMAIN_NAME]"
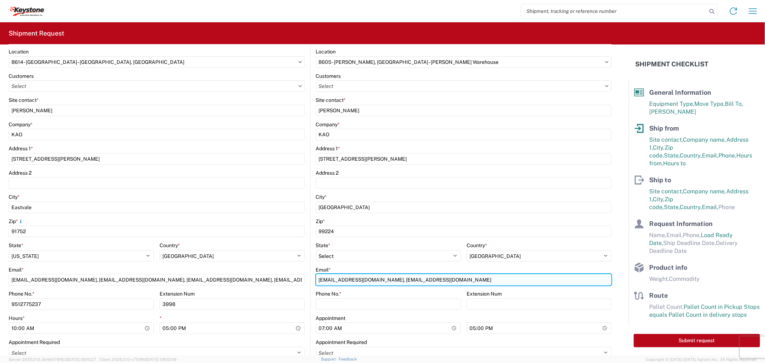
scroll to position [119, 0]
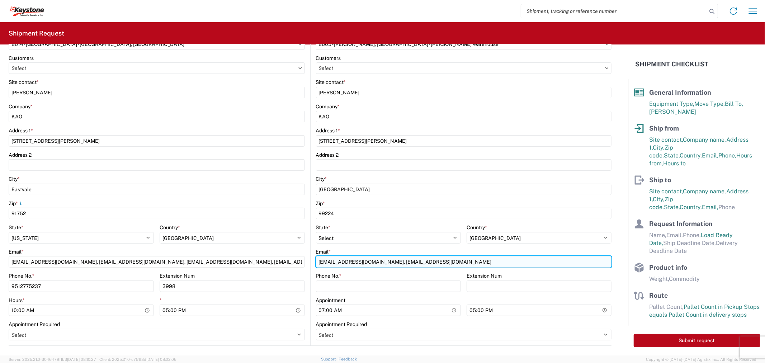
click at [445, 261] on input "[EMAIL_ADDRESS][DOMAIN_NAME], [EMAIL_ADDRESS][DOMAIN_NAME]" at bounding box center [464, 261] width 296 height 11
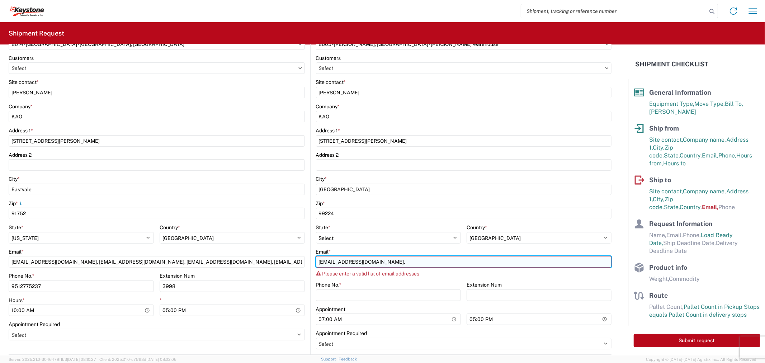
click at [424, 262] on input "[EMAIL_ADDRESS][DOMAIN_NAME]," at bounding box center [464, 261] width 296 height 11
paste input "[EMAIL_ADDRESS][DOMAIN_NAME]"
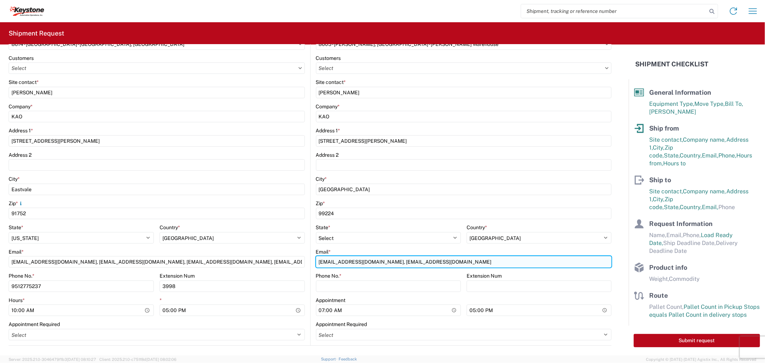
click at [466, 261] on input "[EMAIL_ADDRESS][DOMAIN_NAME], [EMAIL_ADDRESS][DOMAIN_NAME]" at bounding box center [464, 261] width 296 height 11
paste input "[EMAIL_ADDRESS][DOMAIN_NAME]"
click at [508, 261] on input "[EMAIL_ADDRESS][DOMAIN_NAME], [EMAIL_ADDRESS][DOMAIN_NAME], [EMAIL_ADDRESS][DOM…" at bounding box center [464, 261] width 296 height 11
paste input "[EMAIL_ADDRESS][DOMAIN_NAME]"
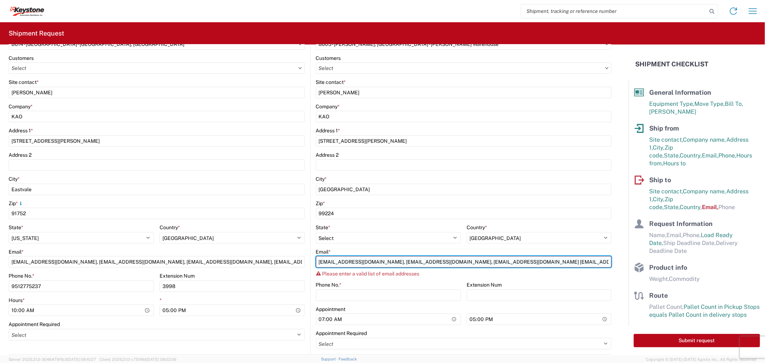
click at [487, 262] on input "[EMAIL_ADDRESS][DOMAIN_NAME], [EMAIL_ADDRESS][DOMAIN_NAME], [EMAIL_ADDRESS][DOM…" at bounding box center [464, 261] width 296 height 11
click at [554, 265] on input "[EMAIL_ADDRESS][DOMAIN_NAME], [EMAIL_ADDRESS][DOMAIN_NAME], [EMAIL_ADDRESS][DOM…" at bounding box center [464, 261] width 296 height 11
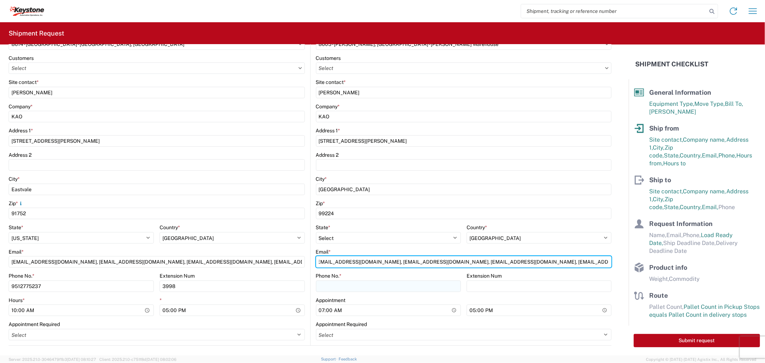
type input "[EMAIL_ADDRESS][DOMAIN_NAME], [EMAIL_ADDRESS][DOMAIN_NAME], [EMAIL_ADDRESS][DOM…"
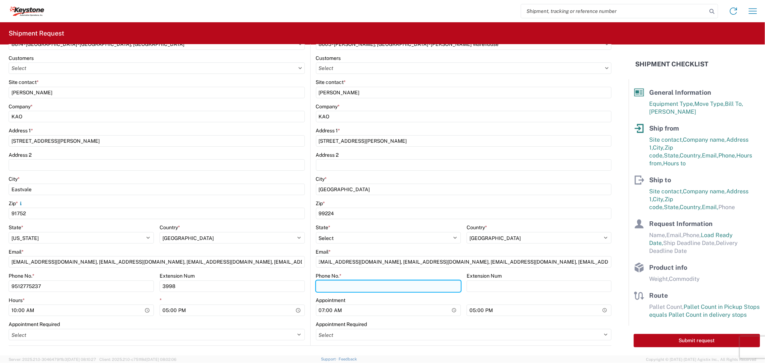
click at [326, 287] on input "Phone No. *" at bounding box center [388, 285] width 145 height 11
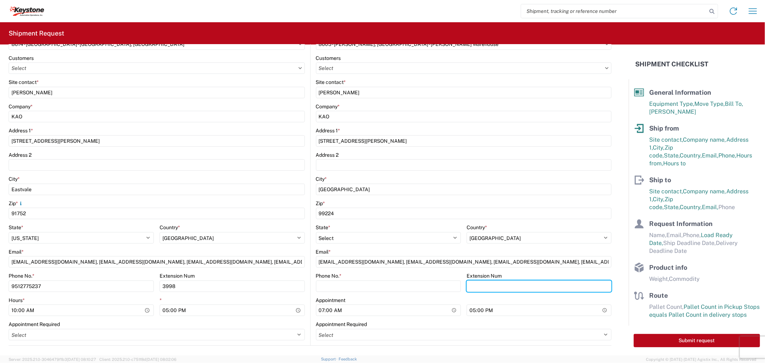
click at [492, 286] on div "Extension Num" at bounding box center [538, 281] width 145 height 19
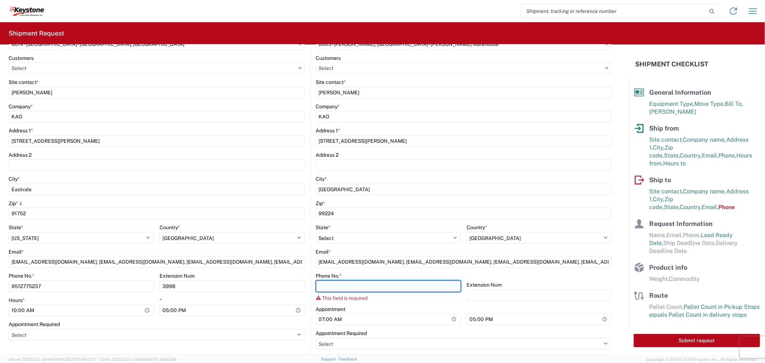
click at [404, 289] on input "Phone No. *" at bounding box center [388, 285] width 145 height 11
click at [371, 288] on input "Phone No. *" at bounding box center [388, 285] width 145 height 11
type input "9098559194"
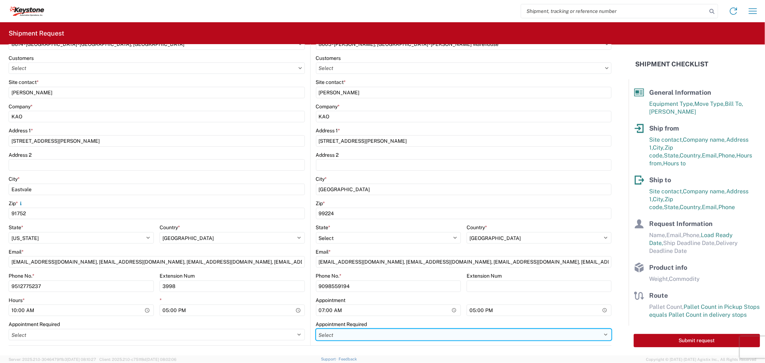
click at [467, 335] on select "Select Appt Required Appt Not Required Appt - First available" at bounding box center [464, 334] width 296 height 11
click at [316, 329] on select "Select Appt Required Appt Not Required Appt - First available" at bounding box center [464, 334] width 296 height 11
click at [382, 336] on select "Select Appt Required Appt Not Required Appt - First available" at bounding box center [464, 334] width 296 height 11
select select "apptRequired"
click at [316, 329] on select "Select Appt Required Appt Not Required Appt - First available" at bounding box center [464, 334] width 296 height 11
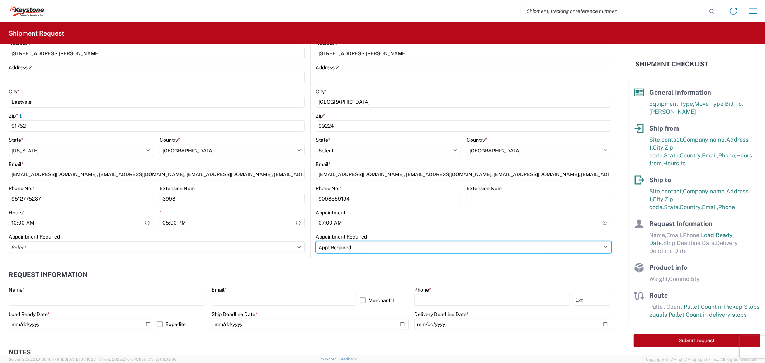
scroll to position [239, 0]
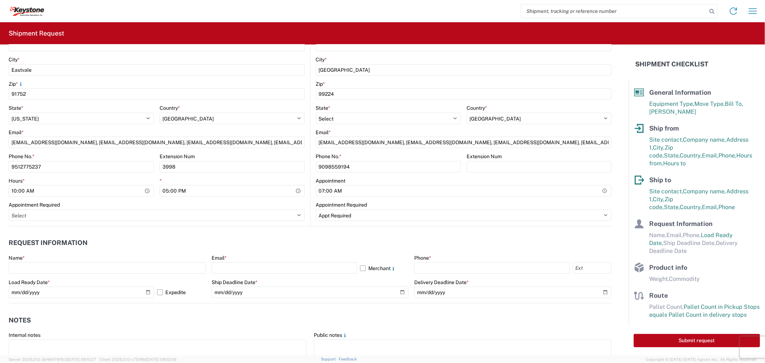
click at [60, 261] on div "Name *" at bounding box center [107, 264] width 197 height 19
click at [60, 267] on input "text" at bounding box center [107, 267] width 197 height 11
type input "[PERSON_NAME]"
click at [234, 267] on input "text" at bounding box center [285, 267] width 146 height 11
type input "[EMAIL_ADDRESS][DOMAIN_NAME], [EMAIL_ADDRESS][DOMAIN_NAME], [EMAIL_ADDRESS][DOM…"
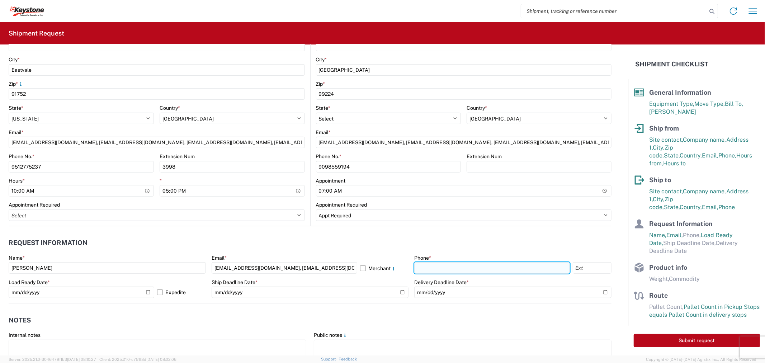
click at [465, 270] on input "text" at bounding box center [491, 267] width 155 height 11
type input "9512775237"
click at [597, 271] on input "text" at bounding box center [592, 267] width 39 height 11
type input "3998"
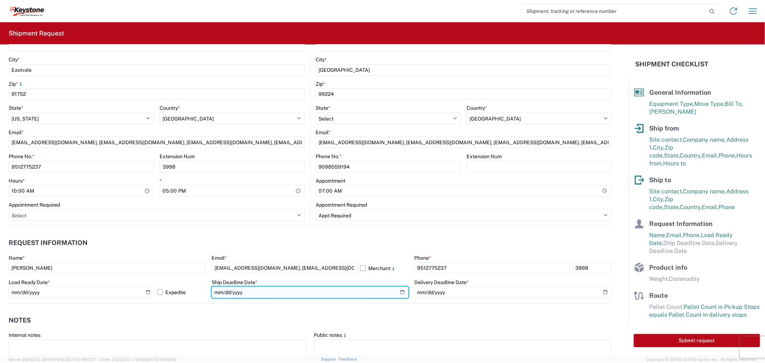
click at [397, 293] on input "date" at bounding box center [310, 291] width 197 height 11
type input "[DATE]"
click at [159, 293] on label "Expedite" at bounding box center [181, 291] width 48 height 11
click at [0, 0] on input "Expedite" at bounding box center [0, 0] width 0 height 0
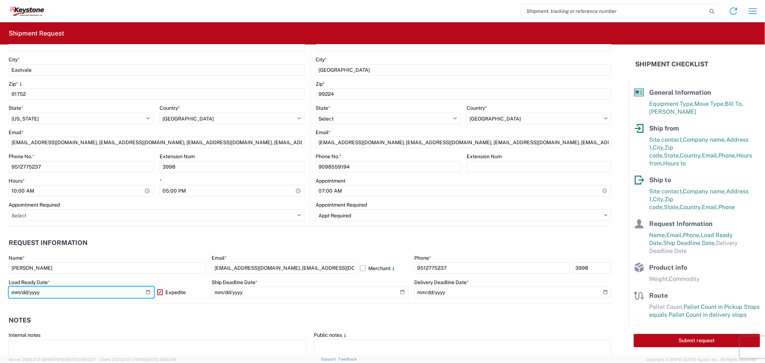
click at [147, 291] on input "[DATE]" at bounding box center [82, 291] width 146 height 11
type input "[DATE]"
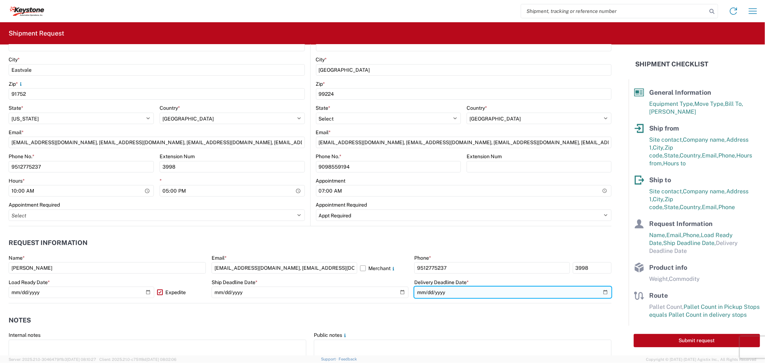
click at [598, 292] on input "date" at bounding box center [512, 291] width 197 height 11
type input "[DATE]"
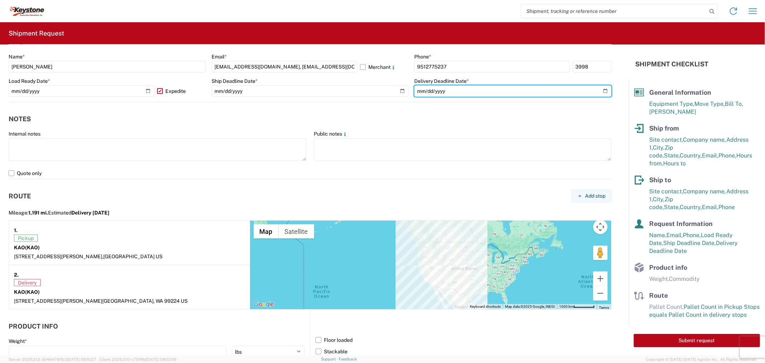
scroll to position [558, 0]
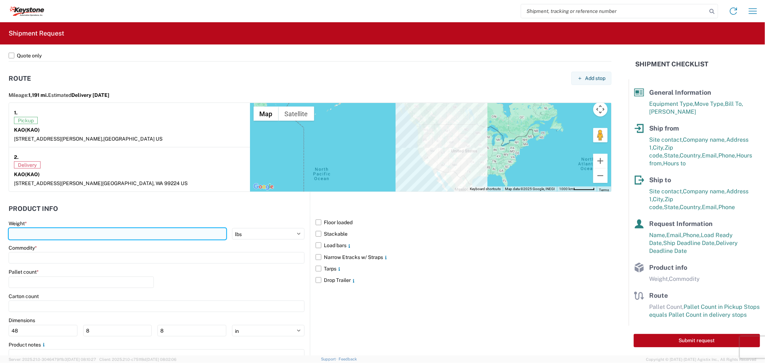
click at [70, 234] on input "number" at bounding box center [118, 233] width 218 height 11
type input "25000"
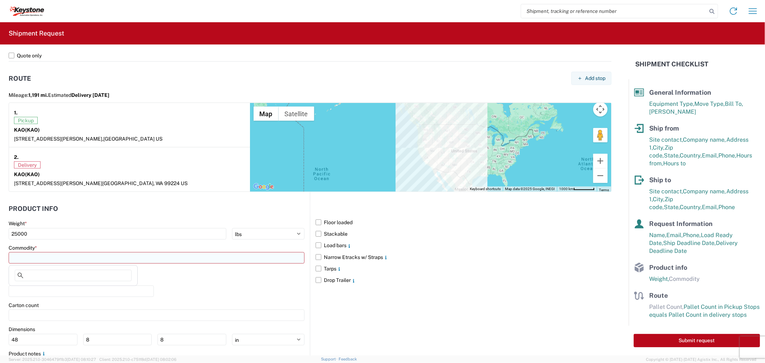
click at [58, 262] on input at bounding box center [157, 257] width 296 height 11
click at [48, 277] on input at bounding box center [73, 275] width 117 height 11
click at [46, 277] on input at bounding box center [73, 275] width 117 height 11
click at [47, 276] on input at bounding box center [73, 275] width 117 height 11
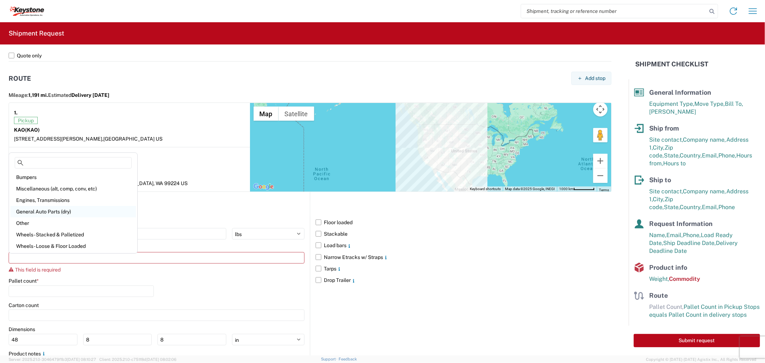
click at [48, 213] on div "General Auto Parts (dry)" at bounding box center [72, 211] width 125 height 11
type input "General Auto Parts (dry)"
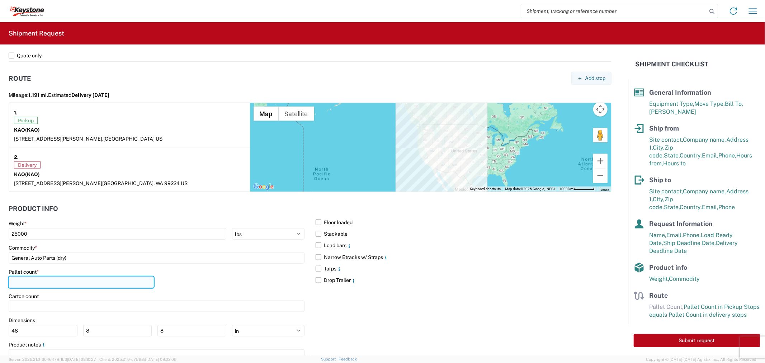
click at [43, 282] on input "number" at bounding box center [81, 281] width 145 height 11
type input "24"
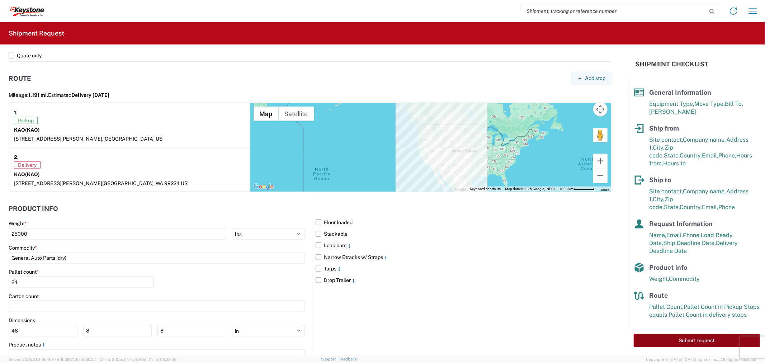
click at [705, 335] on button "Submit request" at bounding box center [697, 340] width 126 height 13
